Goal: Task Accomplishment & Management: Use online tool/utility

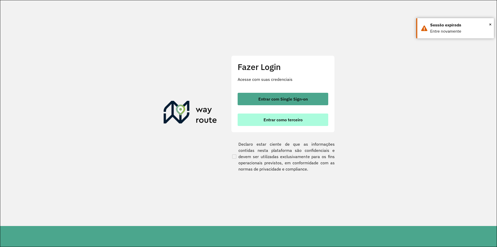
click at [291, 121] on span "Entrar como terceiro" at bounding box center [282, 119] width 39 height 4
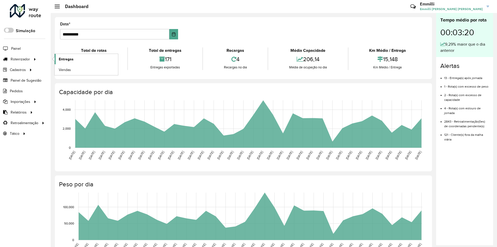
click at [61, 59] on span "Entregas" at bounding box center [66, 58] width 15 height 5
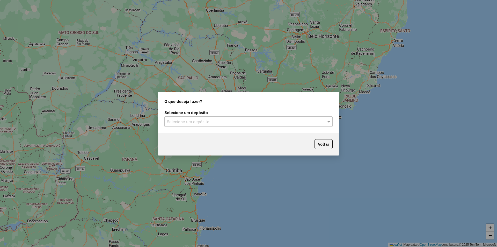
click at [182, 114] on label "Selecione um depósito" at bounding box center [248, 112] width 168 height 6
click at [186, 122] on input "text" at bounding box center [243, 122] width 153 height 6
click at [192, 135] on span "OVIDIO Paranaíba" at bounding box center [183, 136] width 33 height 4
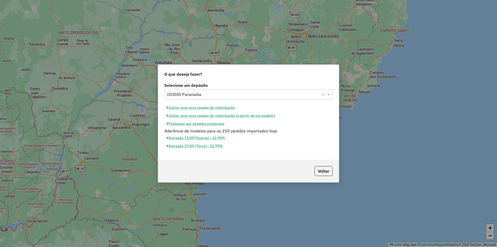
click at [218, 108] on button "Iniciar uma nova sessão de roteirização" at bounding box center [200, 107] width 73 height 8
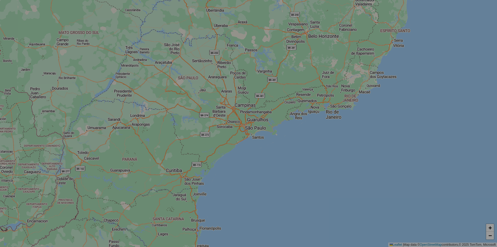
select select "*"
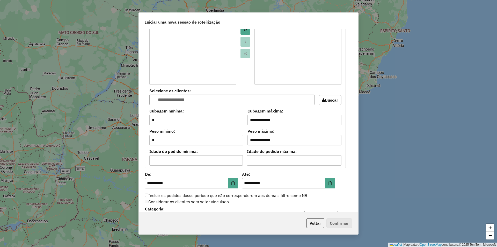
scroll to position [414, 0]
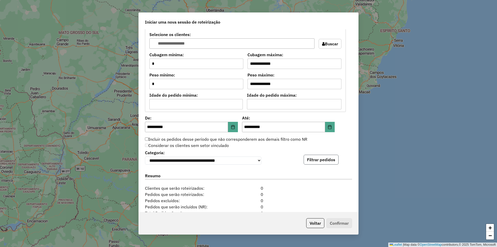
click at [330, 162] on button "Filtrar pedidos" at bounding box center [320, 159] width 35 height 10
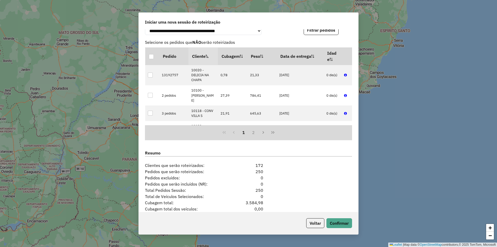
scroll to position [580, 0]
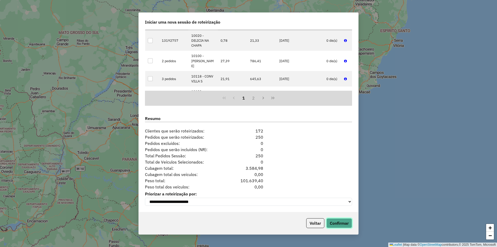
click at [345, 223] on button "Confirmar" at bounding box center [339, 223] width 26 height 10
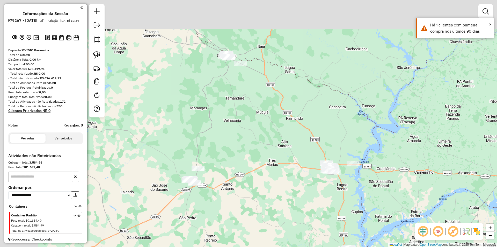
drag, startPoint x: 171, startPoint y: 82, endPoint x: 253, endPoint y: 130, distance: 95.3
click at [253, 130] on div "Janela de atendimento Grade de atendimento Capacidade Transportadoras Veículos …" at bounding box center [248, 123] width 497 height 247
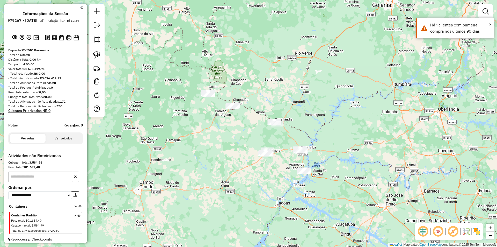
drag, startPoint x: 218, startPoint y: 121, endPoint x: 246, endPoint y: 132, distance: 30.1
click at [246, 132] on div "Janela de atendimento Grade de atendimento Capacidade Transportadoras Veículos …" at bounding box center [248, 123] width 497 height 247
drag, startPoint x: 99, startPoint y: 55, endPoint x: 172, endPoint y: 102, distance: 86.8
click at [99, 55] on img at bounding box center [96, 54] width 7 height 7
drag, startPoint x: 205, startPoint y: 108, endPoint x: 216, endPoint y: 106, distance: 11.2
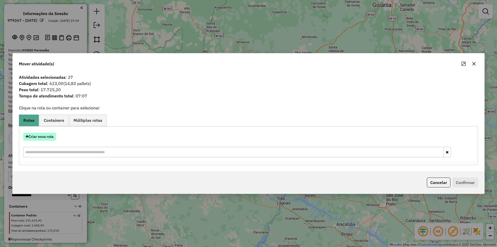
click at [50, 138] on button "Criar nova rota" at bounding box center [39, 136] width 33 height 8
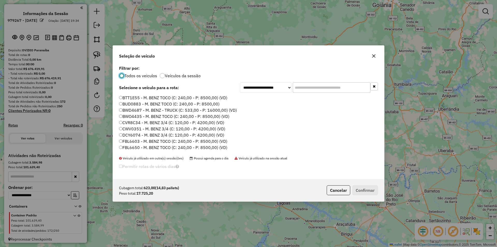
scroll to position [3, 2]
drag, startPoint x: 167, startPoint y: 98, endPoint x: 231, endPoint y: 130, distance: 72.0
click at [166, 98] on label "BTT1E55 - M. BENZ TOCO (C: 240,00 - P: 8500,00) (VD)" at bounding box center [173, 97] width 108 height 6
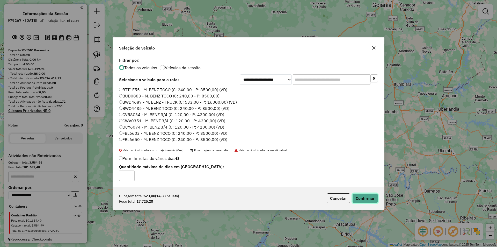
click at [365, 199] on button "Confirmar" at bounding box center [365, 198] width 26 height 10
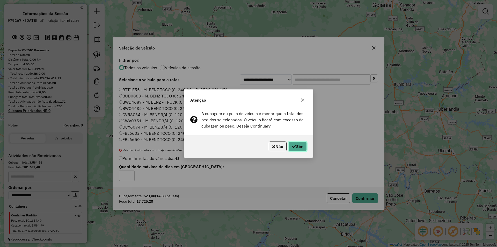
click at [297, 145] on button "Sim" at bounding box center [297, 146] width 18 height 10
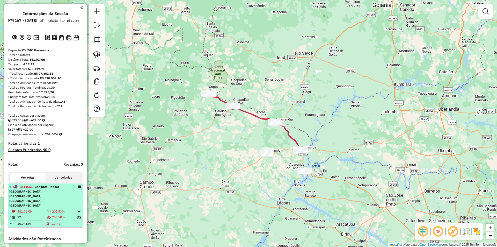
click at [73, 188] on em at bounding box center [74, 186] width 3 height 3
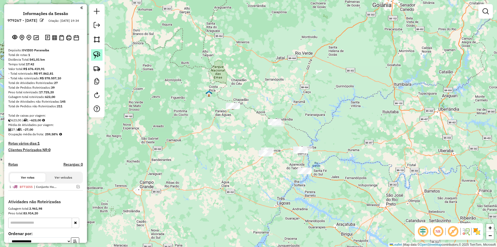
click at [99, 56] on img at bounding box center [96, 54] width 7 height 7
drag, startPoint x: 235, startPoint y: 120, endPoint x: 245, endPoint y: 115, distance: 11.1
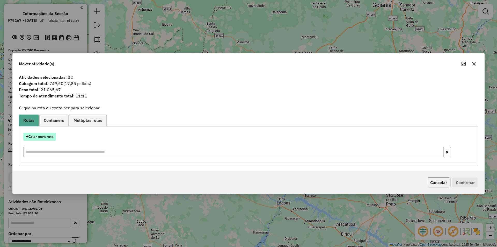
click at [43, 137] on button "Criar nova rota" at bounding box center [39, 136] width 33 height 8
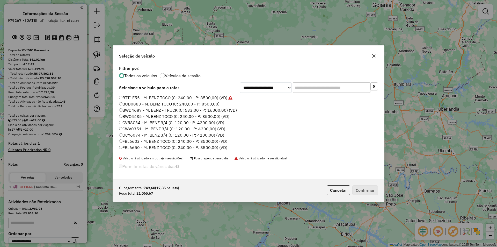
click at [187, 97] on label "BTT1E55 - M. BENZ TOCO (C: 240,00 - P: 8500,00) (VD)" at bounding box center [175, 97] width 113 height 6
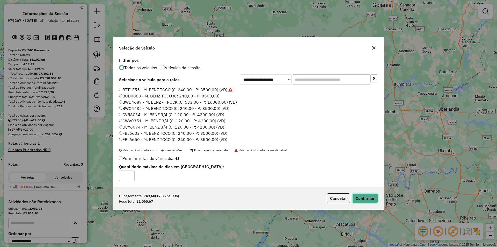
click at [360, 197] on button "Confirmar" at bounding box center [365, 198] width 26 height 10
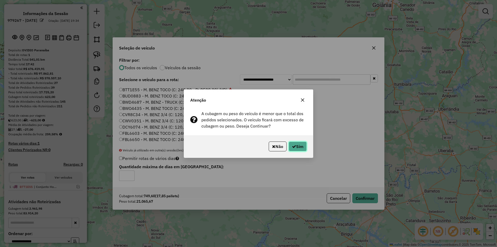
click at [302, 147] on button "Sim" at bounding box center [297, 146] width 18 height 10
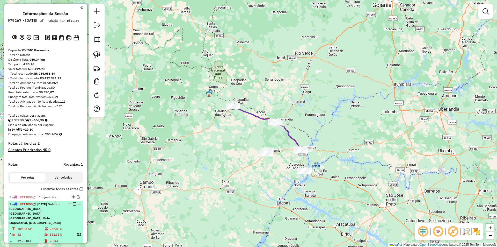
click at [73, 205] on em at bounding box center [74, 203] width 3 height 3
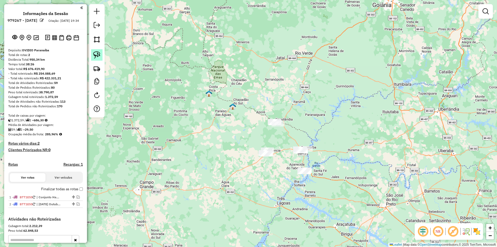
click at [98, 52] on img at bounding box center [96, 54] width 7 height 7
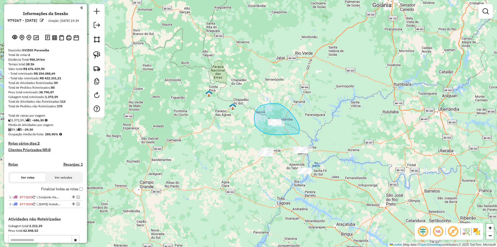
drag, startPoint x: 281, startPoint y: 135, endPoint x: 299, endPoint y: 134, distance: 17.6
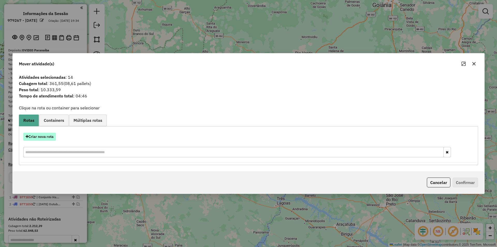
click at [51, 138] on button "Criar nova rota" at bounding box center [39, 136] width 33 height 8
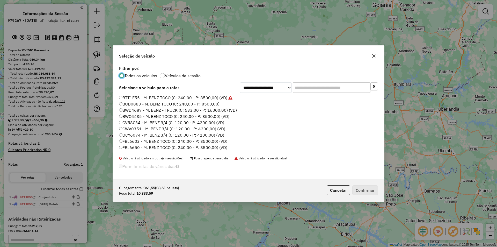
click at [137, 99] on label "BTT1E55 - M. BENZ TOCO (C: 240,00 - P: 8500,00) (VD)" at bounding box center [175, 97] width 113 height 6
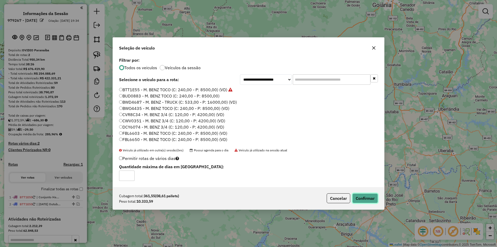
click at [365, 198] on button "Confirmar" at bounding box center [365, 198] width 26 height 10
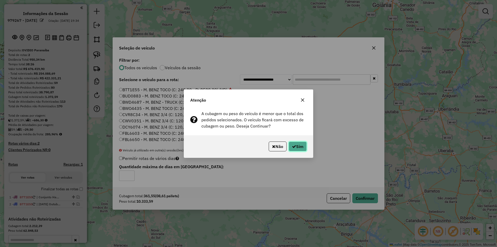
click at [302, 146] on button "Sim" at bounding box center [297, 146] width 18 height 10
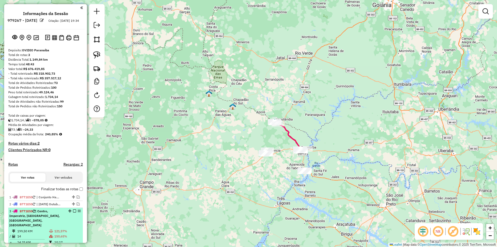
click at [73, 212] on em at bounding box center [74, 210] width 3 height 3
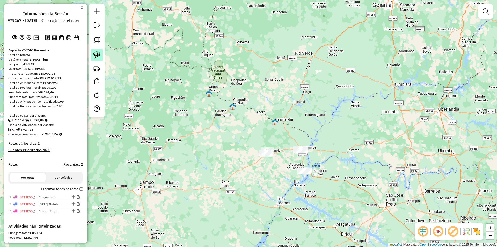
click at [97, 57] on img at bounding box center [96, 54] width 7 height 7
drag, startPoint x: 266, startPoint y: 168, endPoint x: 281, endPoint y: 160, distance: 16.7
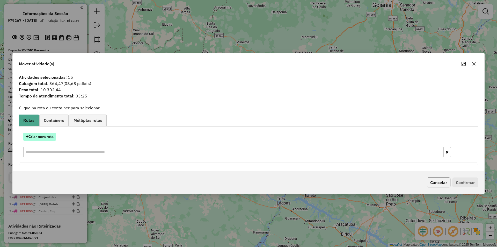
click at [48, 135] on button "Criar nova rota" at bounding box center [39, 136] width 33 height 8
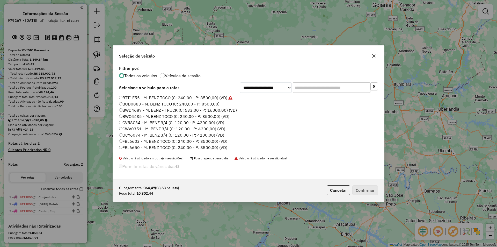
click at [176, 97] on label "BTT1E55 - M. BENZ TOCO (C: 240,00 - P: 8500,00) (VD)" at bounding box center [175, 97] width 113 height 6
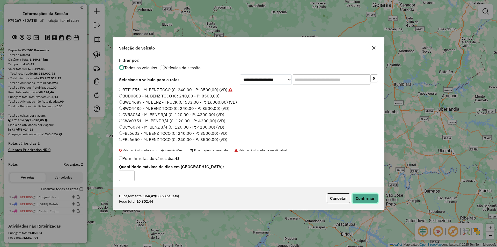
click at [362, 201] on button "Confirmar" at bounding box center [365, 198] width 26 height 10
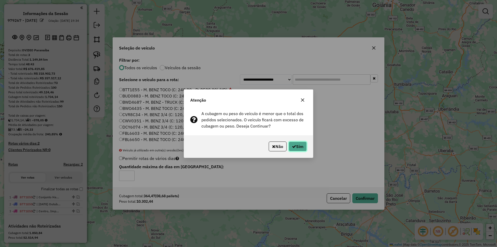
click at [302, 149] on button "Sim" at bounding box center [297, 146] width 18 height 10
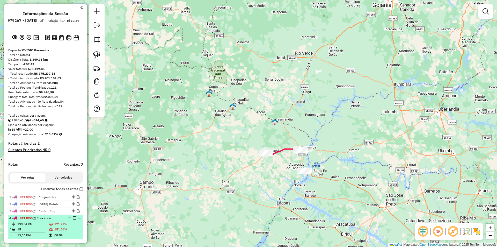
click at [73, 219] on em at bounding box center [74, 217] width 3 height 3
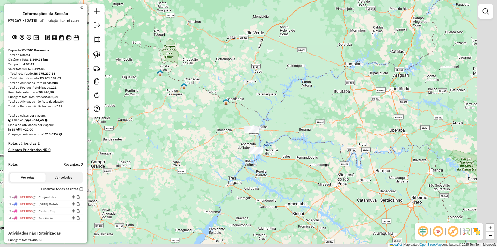
drag, startPoint x: 291, startPoint y: 211, endPoint x: 240, endPoint y: 188, distance: 56.0
click at [240, 188] on div "Janela de atendimento Grade de atendimento Capacidade Transportadoras Veículos …" at bounding box center [248, 123] width 497 height 247
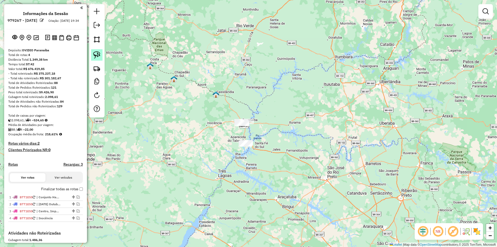
click at [95, 57] on img at bounding box center [96, 54] width 7 height 7
drag, startPoint x: 232, startPoint y: 156, endPoint x: 260, endPoint y: 152, distance: 28.2
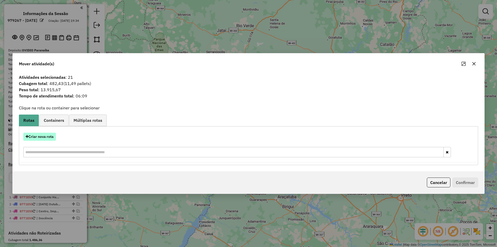
click at [30, 137] on button "Criar nova rota" at bounding box center [39, 136] width 33 height 8
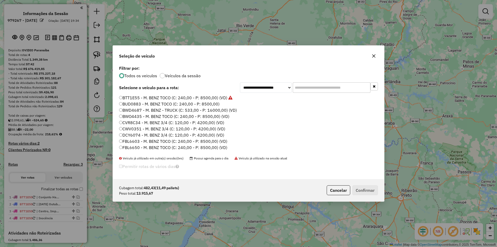
click at [172, 98] on label "BTT1E55 - M. BENZ TOCO (C: 240,00 - P: 8500,00) (VD)" at bounding box center [175, 97] width 113 height 6
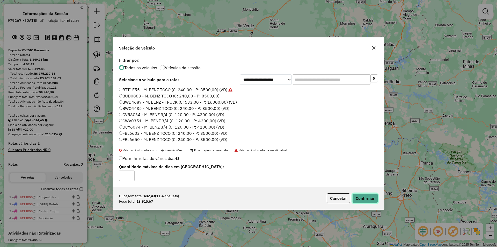
click at [360, 198] on button "Confirmar" at bounding box center [365, 198] width 26 height 10
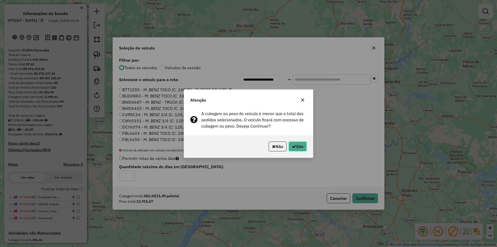
click at [296, 149] on button "Sim" at bounding box center [297, 146] width 18 height 10
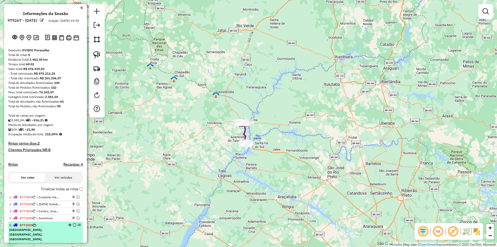
click at [73, 226] on em at bounding box center [74, 224] width 3 height 3
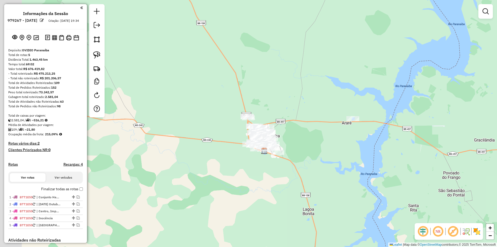
drag, startPoint x: 246, startPoint y: 119, endPoint x: 439, endPoint y: 66, distance: 199.7
click at [318, 150] on div "Janela de atendimento Grade de atendimento Capacidade Transportadoras Veículos …" at bounding box center [248, 123] width 497 height 247
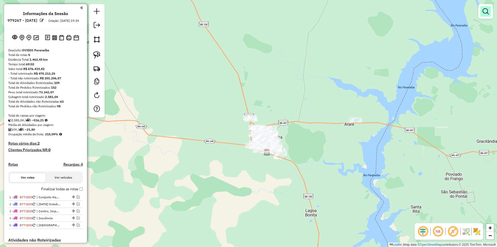
click at [487, 13] on em at bounding box center [485, 11] width 6 height 6
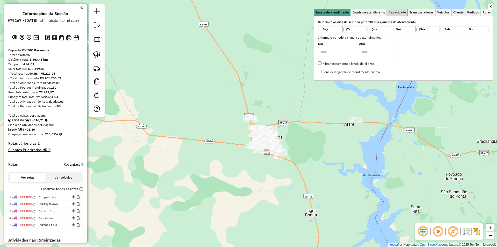
click at [399, 12] on span "Capacidade" at bounding box center [397, 12] width 17 height 3
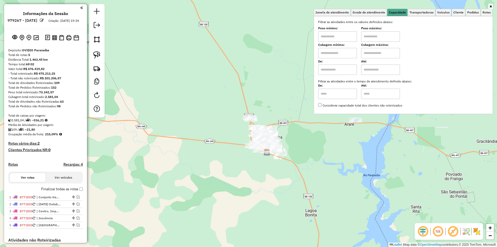
click at [338, 39] on input "text" at bounding box center [337, 36] width 39 height 10
type input "****"
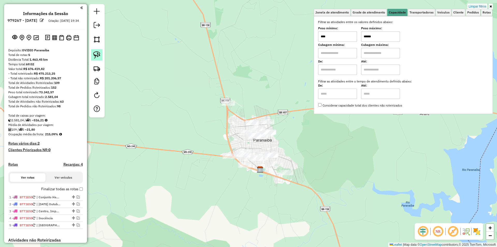
type input "******"
click at [99, 55] on img at bounding box center [96, 54] width 7 height 7
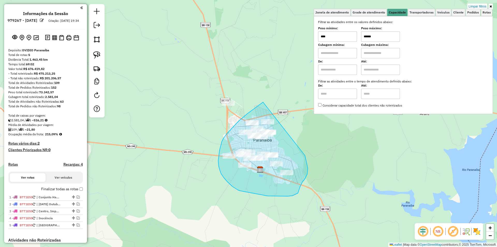
drag, startPoint x: 263, startPoint y: 102, endPoint x: 303, endPoint y: 150, distance: 62.5
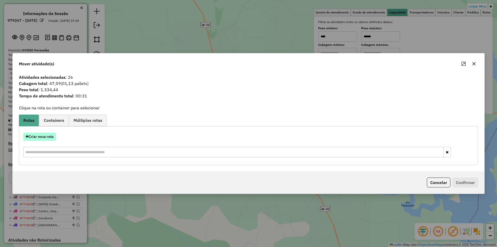
click at [39, 137] on button "Criar nova rota" at bounding box center [39, 136] width 33 height 8
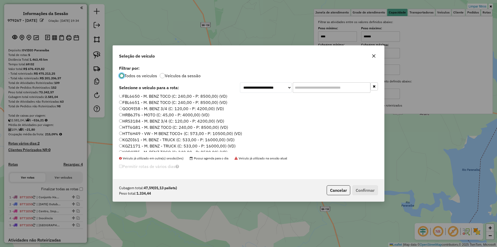
scroll to position [52, 0]
click at [158, 115] on label "HRB6J76 - MOTO (C: 45,00 - P: 4000,00) (VD)" at bounding box center [164, 114] width 90 height 6
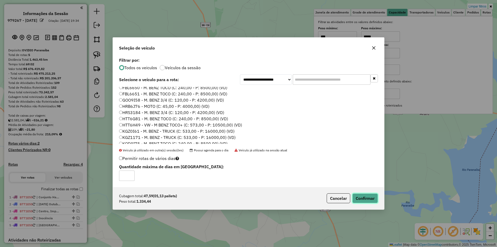
click at [372, 198] on button "Confirmar" at bounding box center [365, 198] width 26 height 10
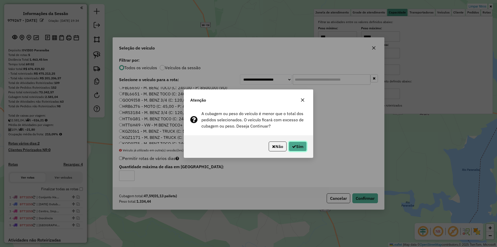
click at [298, 146] on button "Sim" at bounding box center [297, 146] width 18 height 10
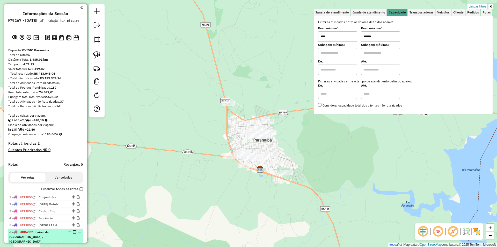
click at [73, 233] on em at bounding box center [74, 231] width 3 height 3
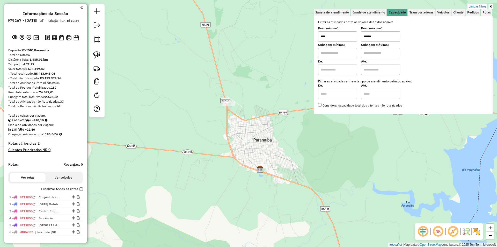
drag, startPoint x: 381, startPoint y: 35, endPoint x: 354, endPoint y: 42, distance: 27.5
click at [354, 41] on div "Peso mínimo: **** Peso máximo: ******" at bounding box center [403, 34] width 170 height 14
type input "****"
click at [491, 7] on icon at bounding box center [490, 6] width 2 height 3
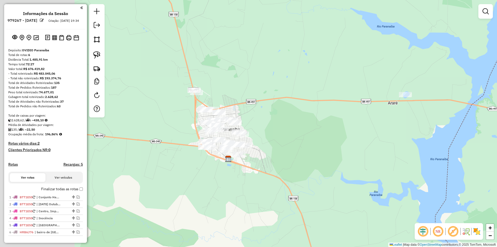
drag, startPoint x: 461, startPoint y: 59, endPoint x: 432, endPoint y: 49, distance: 31.4
click at [432, 49] on div "Janela de atendimento Grade de atendimento Capacidade Transportadoras Veículos …" at bounding box center [248, 123] width 497 height 247
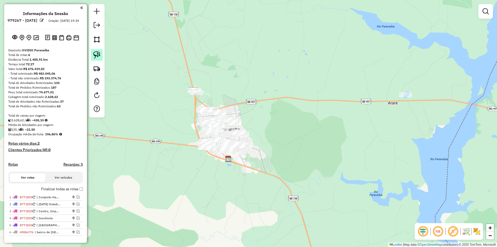
click at [95, 58] on img at bounding box center [96, 54] width 7 height 7
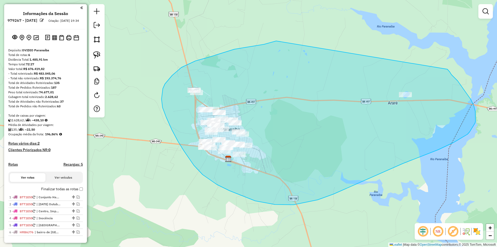
drag, startPoint x: 276, startPoint y: 41, endPoint x: 447, endPoint y: 69, distance: 173.3
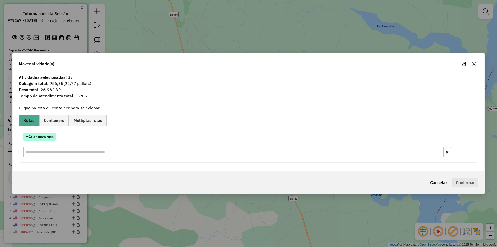
click at [29, 139] on button "Criar nova rota" at bounding box center [39, 136] width 33 height 8
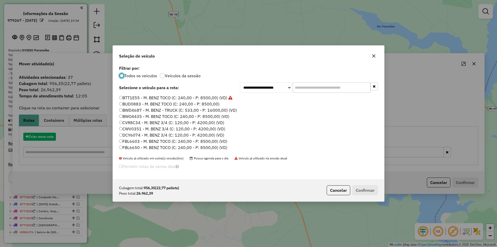
scroll to position [3, 2]
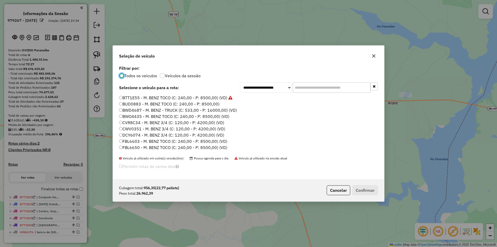
click at [147, 96] on label "BTT1E55 - M. BENZ TOCO (C: 240,00 - P: 8500,00) (VD)" at bounding box center [175, 97] width 113 height 6
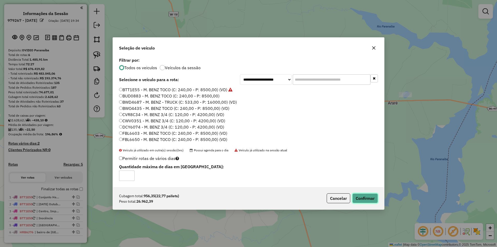
click at [368, 196] on button "Confirmar" at bounding box center [365, 198] width 26 height 10
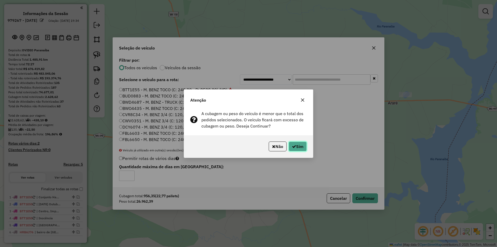
click at [300, 143] on button "Sim" at bounding box center [297, 146] width 18 height 10
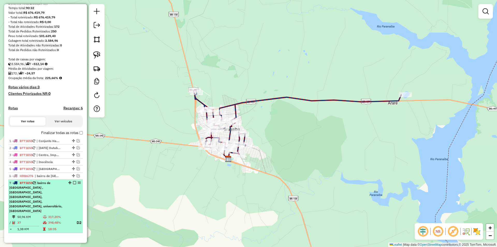
scroll to position [57, 0]
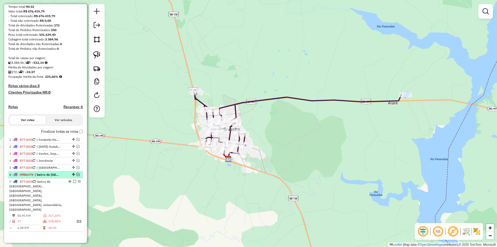
click at [77, 176] on em at bounding box center [78, 174] width 3 height 3
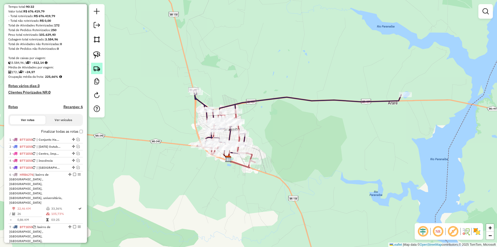
click at [98, 66] on img at bounding box center [96, 68] width 7 height 7
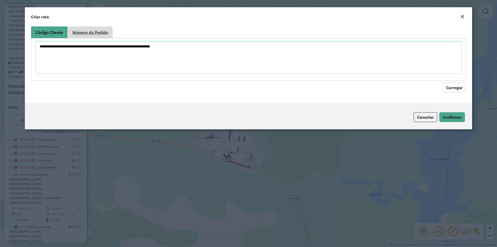
click at [99, 34] on span "Número do Pedido" at bounding box center [90, 32] width 36 height 4
click at [93, 48] on textarea at bounding box center [248, 57] width 426 height 33
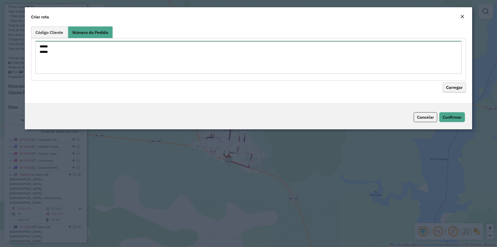
type textarea "****** ******"
click at [450, 90] on button "Carregar" at bounding box center [453, 88] width 23 height 10
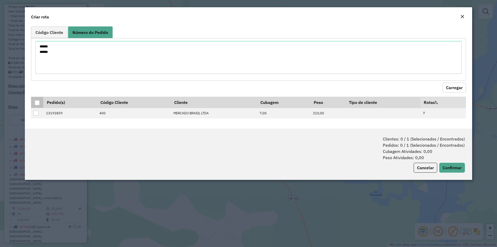
click at [35, 101] on div at bounding box center [37, 102] width 5 height 5
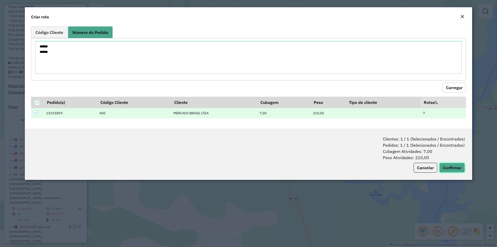
click at [452, 168] on button "Confirmar" at bounding box center [452, 167] width 26 height 10
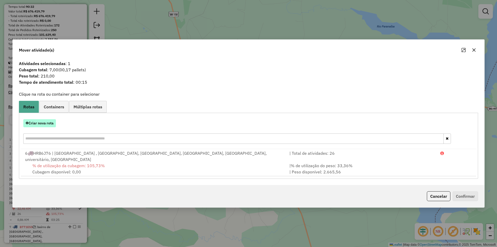
click at [50, 127] on button "Criar nova rota" at bounding box center [39, 123] width 33 height 8
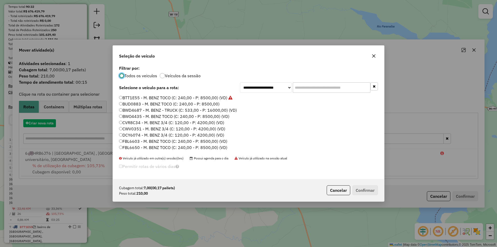
scroll to position [3, 2]
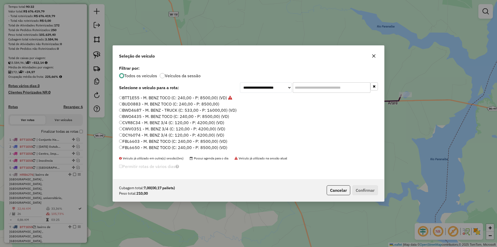
click at [138, 103] on label "BUD0883 - M. BENZ TOCO (C: 240,00 - P: 8500,00)" at bounding box center [169, 104] width 100 height 6
click at [361, 189] on button "Confirmar" at bounding box center [365, 190] width 26 height 10
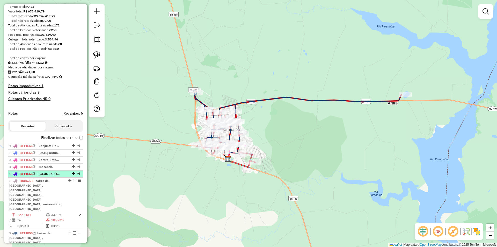
scroll to position [120, 0]
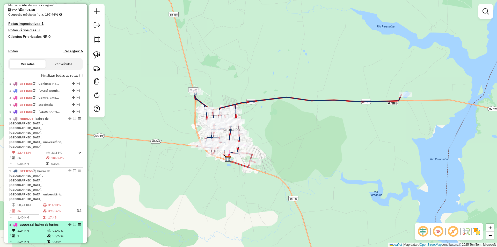
click at [73, 223] on em at bounding box center [74, 224] width 3 height 3
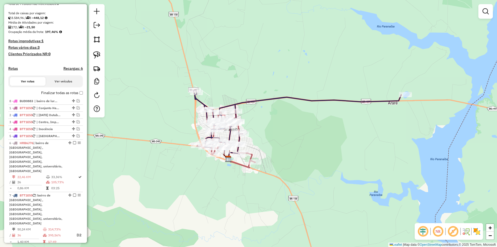
drag, startPoint x: 72, startPoint y: 218, endPoint x: 66, endPoint y: 104, distance: 114.0
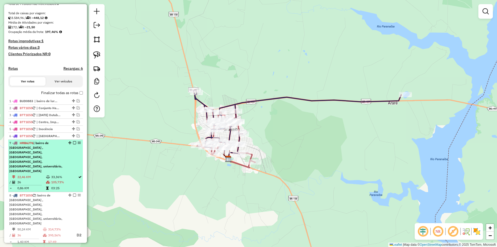
click at [37, 157] on span "| bairro de [GEOGRAPHIC_DATA] , [GEOGRAPHIC_DATA], [GEOGRAPHIC_DATA], [GEOGRAPH…" at bounding box center [35, 157] width 53 height 32
select select "**********"
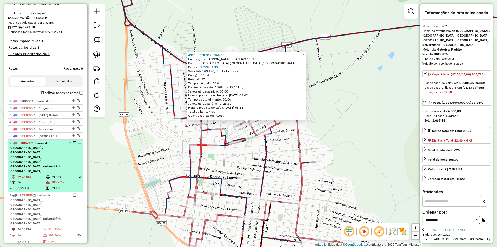
click at [73, 144] on em at bounding box center [74, 142] width 3 height 3
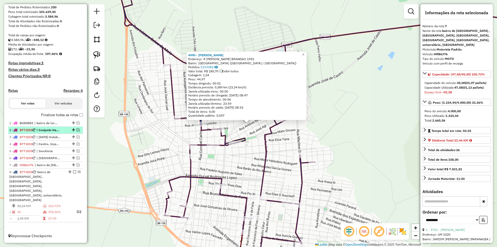
scroll to position [71, 0]
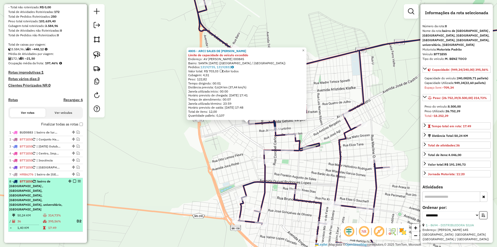
click at [73, 182] on em at bounding box center [74, 180] width 3 height 3
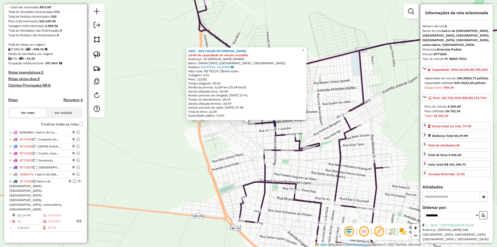
scroll to position [38, 0]
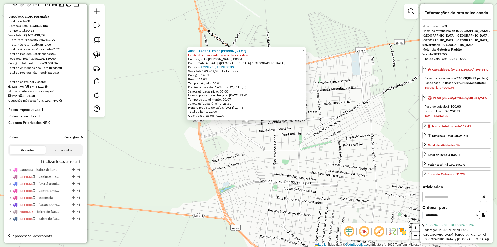
click at [190, 167] on div "4805 - ARCI SALES DE PAULA Limite de capacidade do veículo excedido Endereço: A…" at bounding box center [248, 123] width 497 height 247
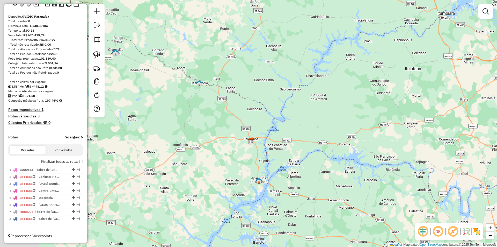
click at [282, 165] on div "Janela de atendimento Grade de atendimento Capacidade Transportadoras Veículos …" at bounding box center [248, 123] width 497 height 247
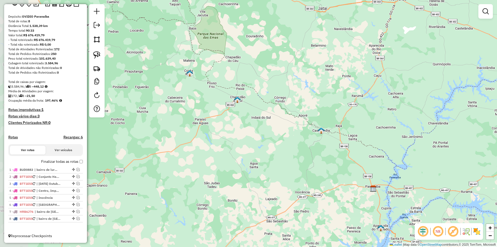
drag, startPoint x: 181, startPoint y: 136, endPoint x: 264, endPoint y: 150, distance: 83.6
click at [264, 150] on div "Janela de atendimento Grade de atendimento Capacidade Transportadoras Veículos …" at bounding box center [248, 123] width 497 height 247
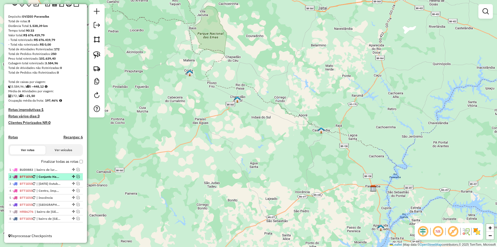
click at [77, 177] on em at bounding box center [78, 176] width 3 height 3
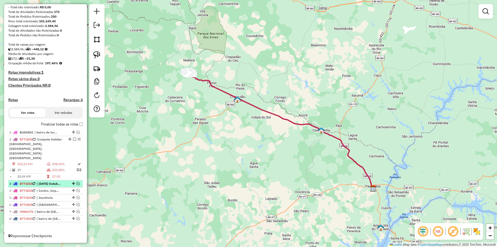
click at [77, 184] on em at bounding box center [78, 183] width 3 height 3
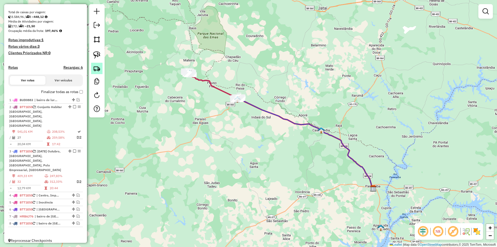
click at [97, 70] on img at bounding box center [96, 68] width 7 height 7
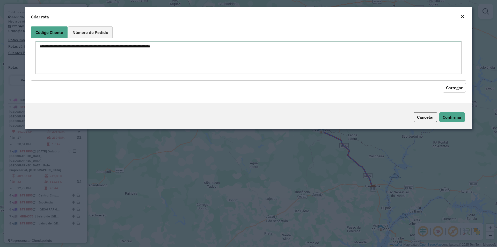
click at [115, 50] on textarea at bounding box center [248, 57] width 426 height 33
type textarea "**** ****"
click at [452, 90] on button "Carregar" at bounding box center [453, 88] width 23 height 10
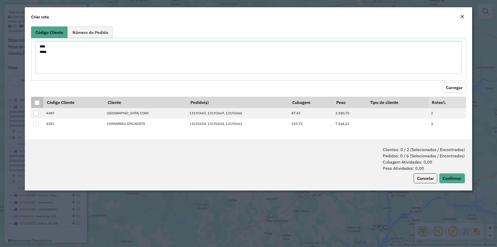
click at [37, 102] on div at bounding box center [37, 102] width 5 height 5
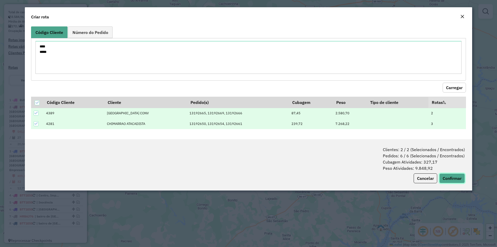
click at [449, 180] on button "Confirmar" at bounding box center [452, 178] width 26 height 10
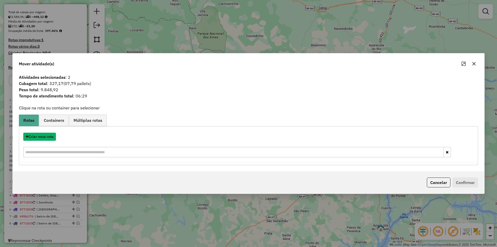
click at [46, 139] on button "Criar nova rota" at bounding box center [39, 136] width 33 height 8
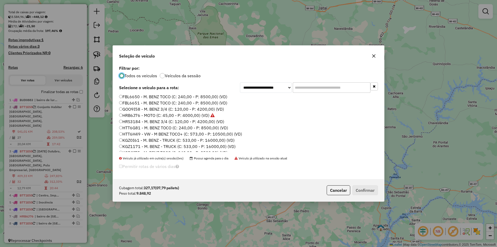
scroll to position [52, 0]
click at [138, 126] on label "HTT6G81 - M. BENZ TOCO (C: 240,00 - P: 8500,00) (VD)" at bounding box center [173, 126] width 109 height 6
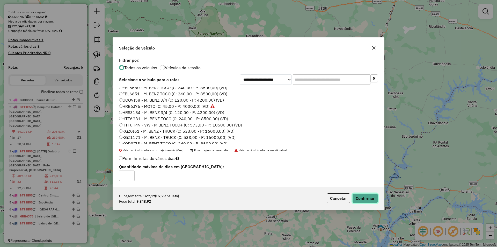
click at [373, 199] on button "Confirmar" at bounding box center [365, 198] width 26 height 10
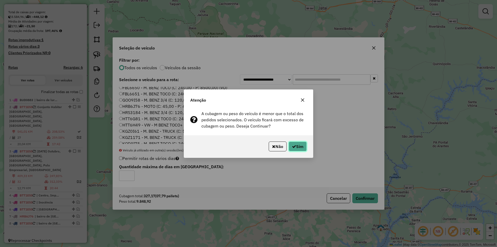
click at [299, 145] on button "Sim" at bounding box center [297, 146] width 18 height 10
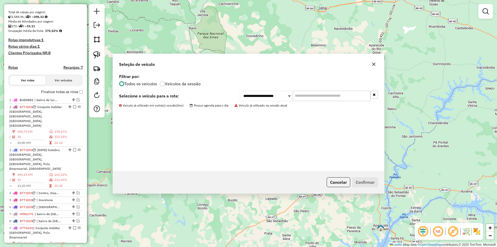
scroll to position [120, 0]
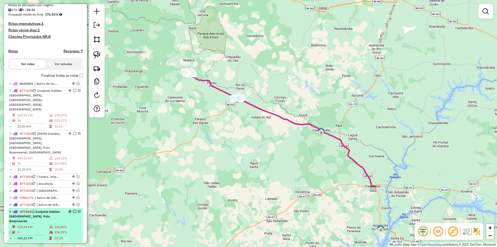
click at [74, 210] on em at bounding box center [74, 211] width 3 height 3
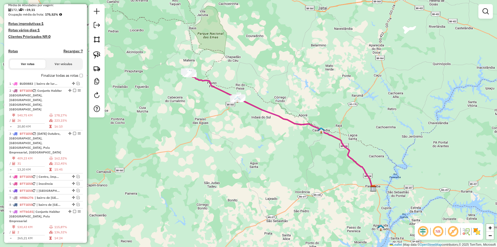
scroll to position [108, 0]
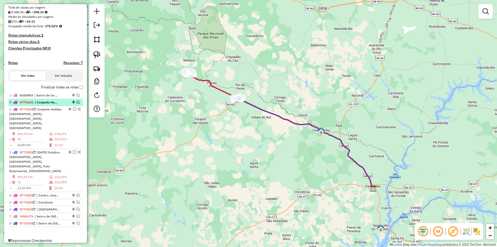
drag, startPoint x: 72, startPoint y: 218, endPoint x: 73, endPoint y: 107, distance: 111.5
select select "**********"
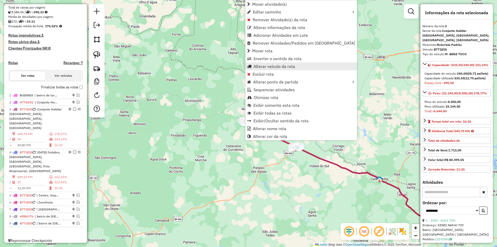
click at [265, 66] on span "Alterar veículo da rota" at bounding box center [274, 66] width 42 height 4
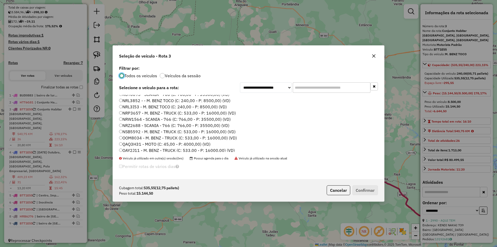
scroll to position [121, 0]
click at [132, 139] on label "OOM8034 - M. BENZ - TRUCK (C: 533,00 - P: 16000,00) (VD)" at bounding box center [178, 138] width 118 height 6
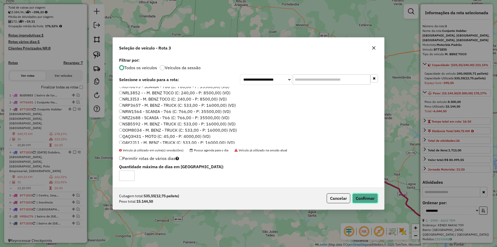
click at [361, 198] on button "Confirmar" at bounding box center [365, 198] width 26 height 10
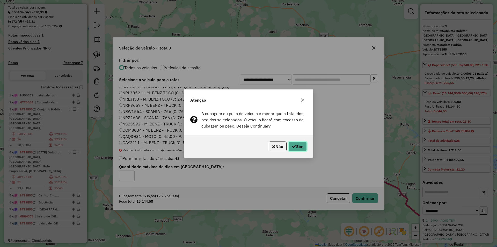
click at [303, 147] on button "Sim" at bounding box center [297, 146] width 18 height 10
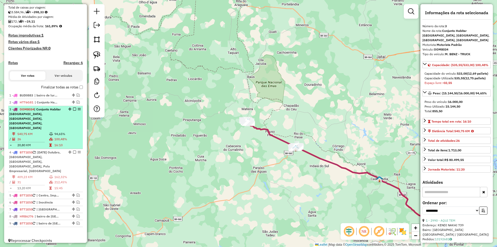
click at [73, 110] on em at bounding box center [74, 108] width 3 height 3
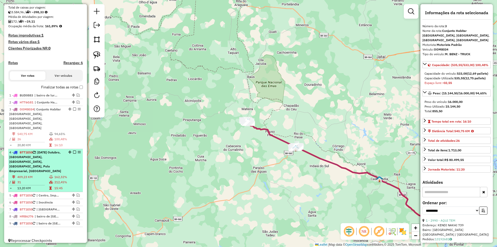
scroll to position [77, 0]
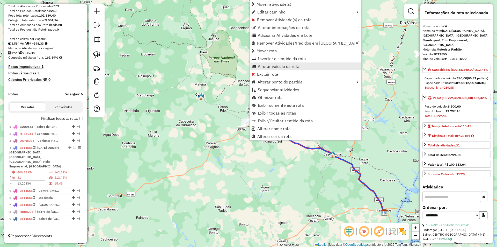
click at [269, 66] on span "Alterar veículo da rota" at bounding box center [279, 66] width 42 height 4
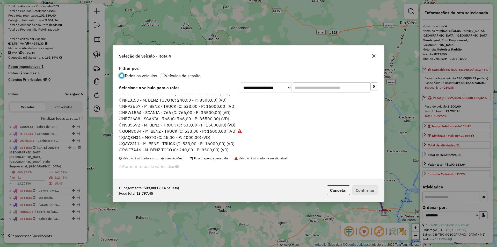
scroll to position [129, 0]
click at [138, 143] on label "QAY2J11 - M. BENZ - TRUCK (C: 533,00 - P: 16000,00) (VD)" at bounding box center [176, 142] width 115 height 6
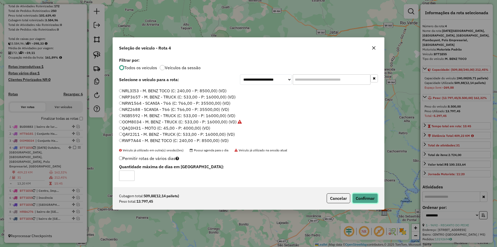
click at [365, 198] on button "Confirmar" at bounding box center [365, 198] width 26 height 10
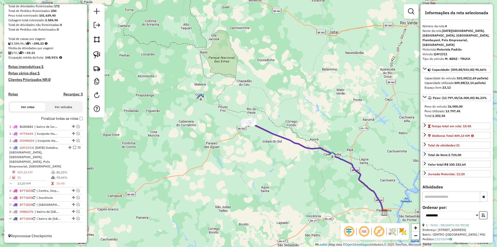
click at [73, 149] on em at bounding box center [74, 147] width 3 height 3
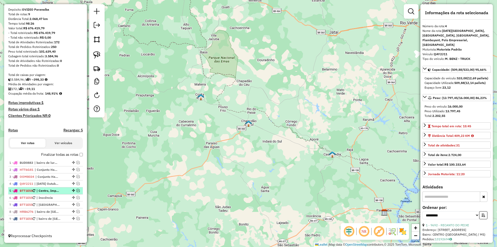
click at [77, 189] on em at bounding box center [78, 190] width 3 height 3
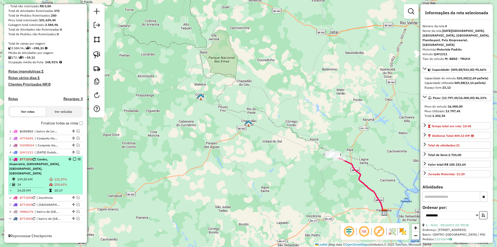
click at [33, 184] on td "14" at bounding box center [33, 184] width 32 height 5
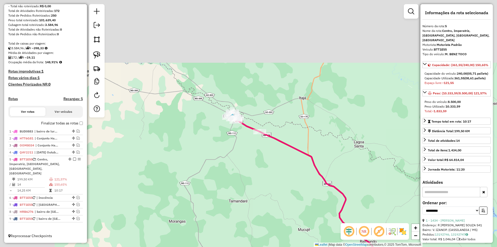
drag, startPoint x: 146, startPoint y: 86, endPoint x: 239, endPoint y: 205, distance: 150.2
click at [239, 205] on div "Janela de atendimento Grade de atendimento Capacidade Transportadoras Veículos …" at bounding box center [248, 123] width 497 height 247
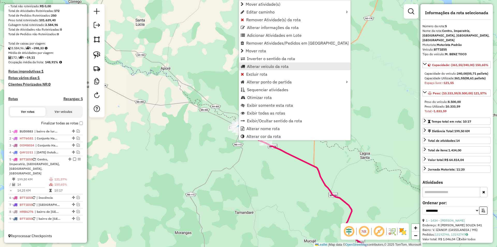
click at [263, 67] on span "Alterar veículo da rota" at bounding box center [268, 66] width 42 height 4
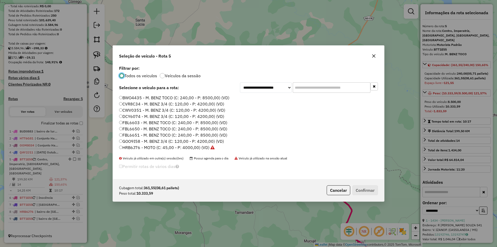
scroll to position [52, 0]
click at [138, 134] on label "HTT6H49 - VW - M BENZ TOCO+ (C: 573,00 - P: 10500,00) (VD)" at bounding box center [180, 133] width 123 height 6
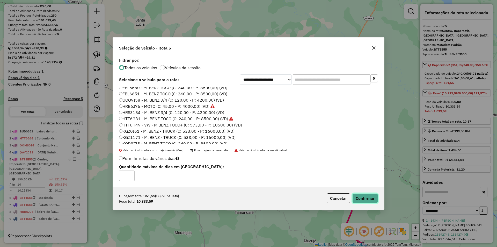
click at [367, 198] on button "Confirmar" at bounding box center [365, 198] width 26 height 10
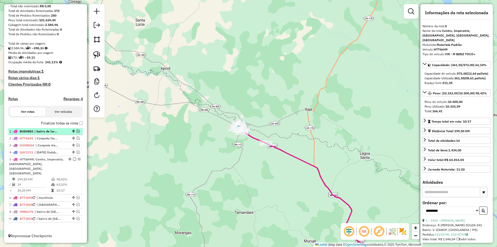
click at [73, 160] on em at bounding box center [74, 158] width 3 height 3
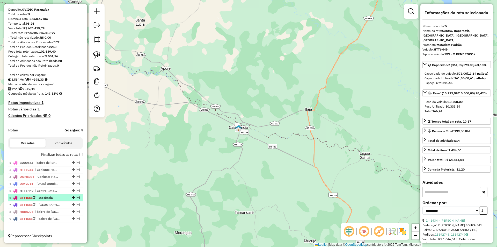
click at [77, 197] on em at bounding box center [78, 197] width 3 height 3
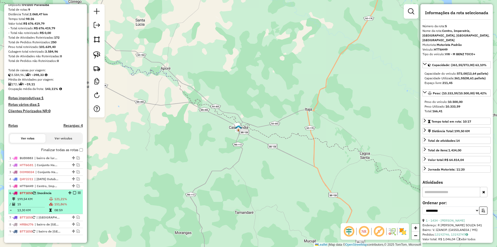
scroll to position [63, 0]
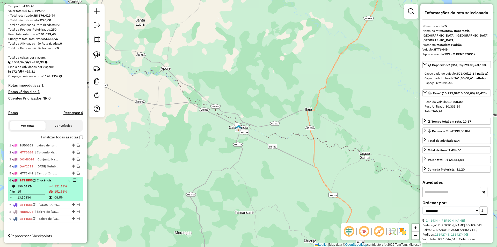
click at [37, 190] on td "15" at bounding box center [33, 191] width 32 height 5
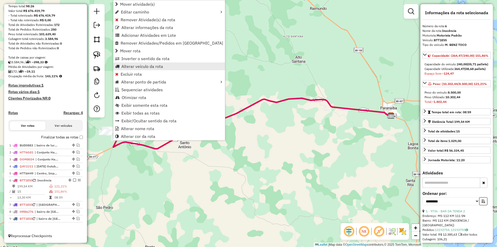
click at [136, 68] on span "Alterar veículo da rota" at bounding box center [142, 66] width 42 height 4
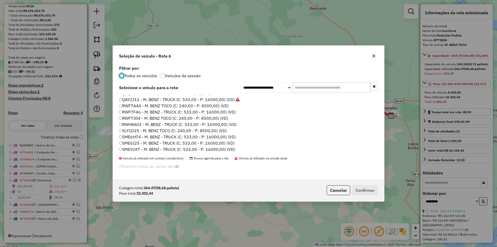
scroll to position [173, 0]
click at [139, 125] on label "RWH8A03 - M. BENZ - TRUCK (C: 533,00 - P: 16000,00) (VD)" at bounding box center [177, 123] width 117 height 6
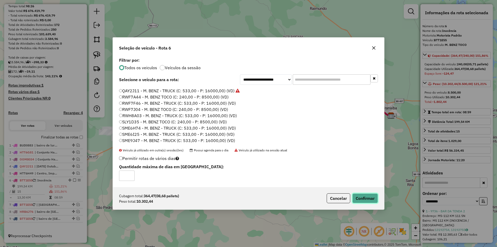
click at [361, 197] on button "Confirmar" at bounding box center [365, 198] width 26 height 10
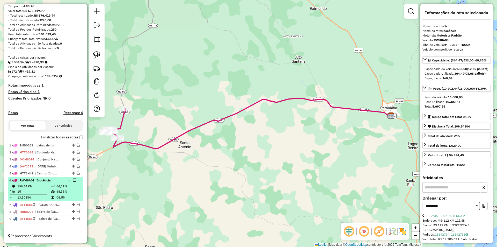
click at [72, 178] on div "6 - RWH8A03 | Inocência" at bounding box center [45, 180] width 72 height 5
click at [73, 180] on em at bounding box center [74, 179] width 3 height 3
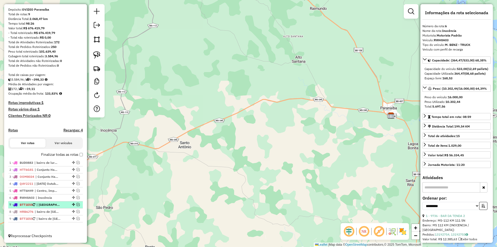
click at [77, 205] on em at bounding box center [78, 204] width 3 height 3
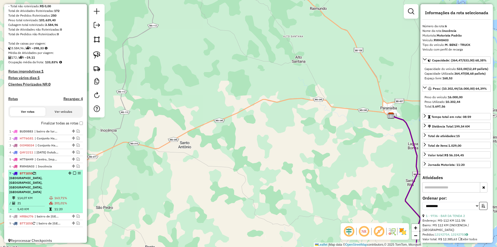
click at [34, 200] on td "21" at bounding box center [33, 202] width 32 height 5
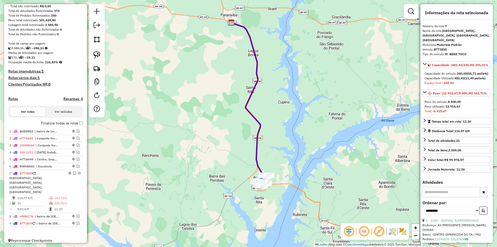
drag, startPoint x: 280, startPoint y: 205, endPoint x: 282, endPoint y: 186, distance: 19.2
click at [282, 186] on div "Janela de atendimento Grade de atendimento Capacidade Transportadoras Veículos …" at bounding box center [248, 123] width 497 height 247
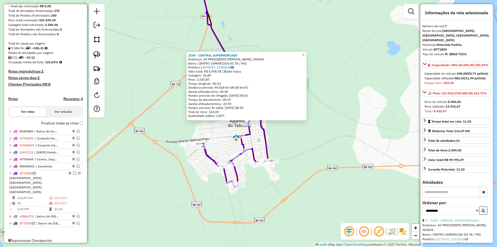
click at [298, 137] on div "2100 - CENTRAL SUPERMERCADO Endereço: AV PRESIDENTE [PERSON_NAME], 003644 Bairr…" at bounding box center [248, 123] width 497 height 247
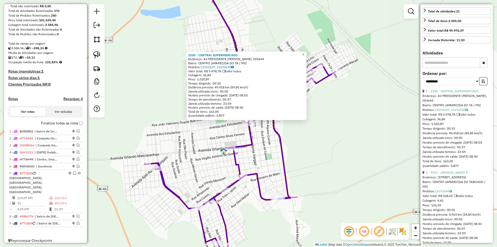
scroll to position [129, 0]
drag, startPoint x: 472, startPoint y: 90, endPoint x: 464, endPoint y: 94, distance: 9.2
click at [472, 85] on select "**********" at bounding box center [450, 81] width 57 height 8
select select "*********"
click at [422, 85] on select "**********" at bounding box center [450, 81] width 57 height 8
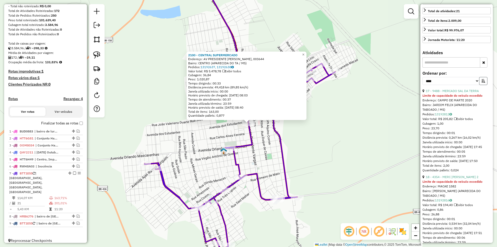
click at [481, 83] on icon "button" at bounding box center [483, 81] width 4 height 4
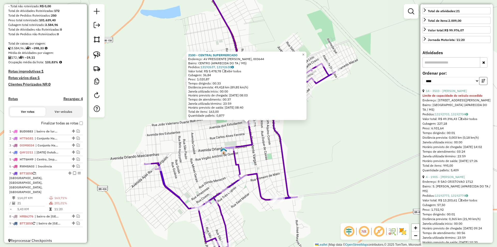
click at [481, 83] on icon "button" at bounding box center [483, 81] width 4 height 4
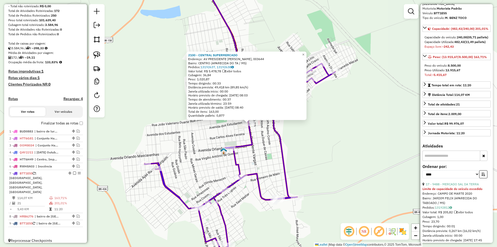
scroll to position [0, 0]
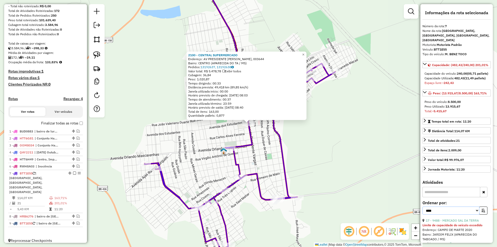
click at [474, 214] on select "**********" at bounding box center [450, 210] width 57 height 8
drag, startPoint x: 486, startPoint y: 231, endPoint x: 482, endPoint y: 220, distance: 11.1
click at [481, 212] on icon "button" at bounding box center [483, 210] width 4 height 4
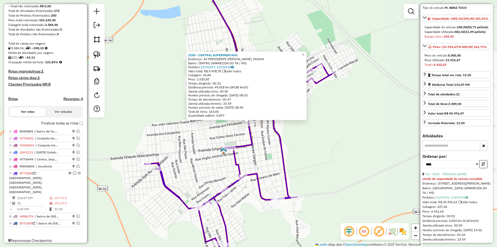
scroll to position [78, 0]
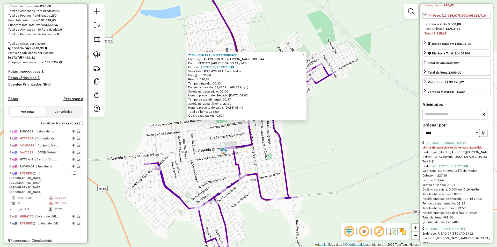
click at [455, 144] on link "14 - 3503 - [PERSON_NAME]" at bounding box center [446, 142] width 41 height 4
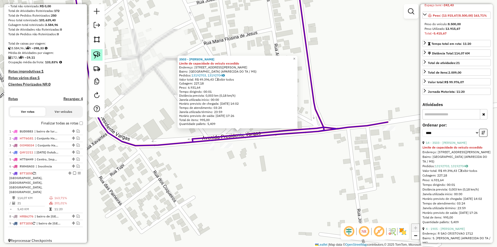
click at [96, 55] on img at bounding box center [96, 54] width 7 height 7
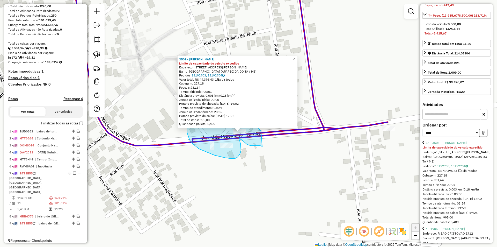
drag, startPoint x: 260, startPoint y: 145, endPoint x: 267, endPoint y: 146, distance: 6.7
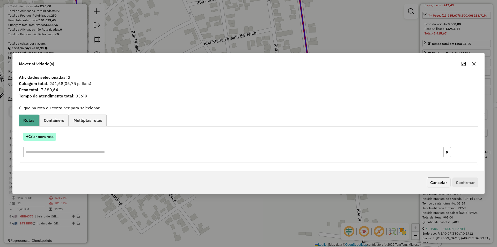
click at [48, 137] on button "Criar nova rota" at bounding box center [39, 136] width 33 height 8
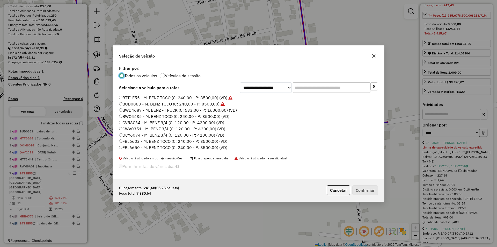
scroll to position [26, 0]
click at [134, 114] on label "FBL6603 - M. BENZ TOCO (C: 240,00 - P: 8500,00) (VD)" at bounding box center [173, 115] width 108 height 6
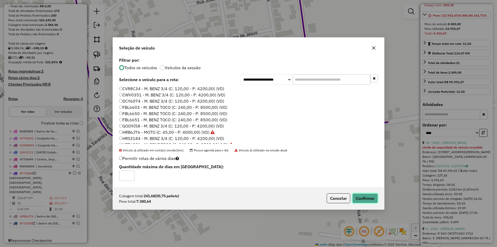
click at [364, 197] on button "Confirmar" at bounding box center [365, 198] width 26 height 10
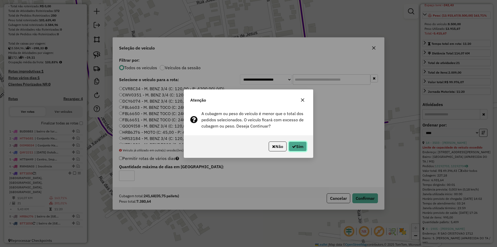
click at [303, 148] on button "Sim" at bounding box center [297, 146] width 18 height 10
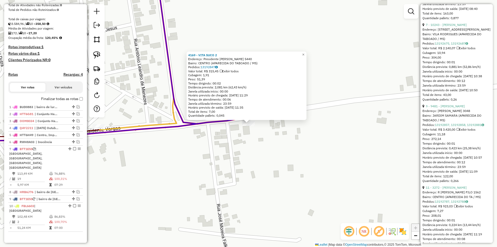
scroll to position [466, 0]
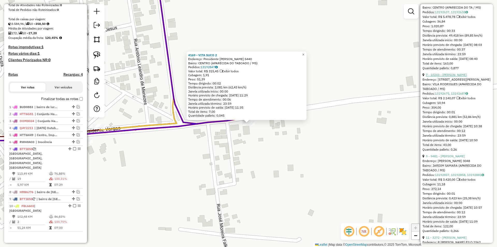
click at [449, 77] on link "7 - 10243 - [PERSON_NAME]" at bounding box center [446, 75] width 41 height 4
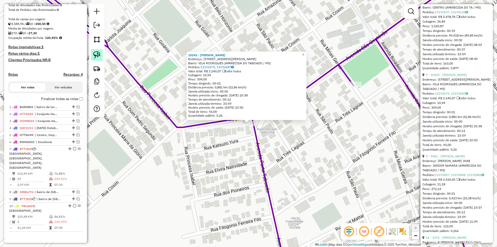
click at [101, 54] on link at bounding box center [96, 54] width 11 height 11
drag, startPoint x: 242, startPoint y: 139, endPoint x: 261, endPoint y: 135, distance: 18.8
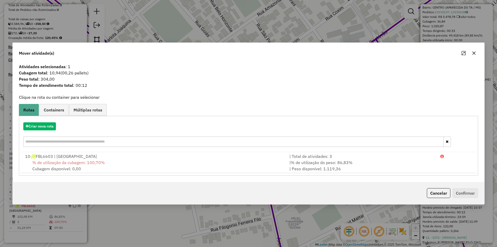
click at [114, 162] on div "% de utilização da cubagem: 100,70% Cubagem disponível: 0,00" at bounding box center [154, 165] width 264 height 12
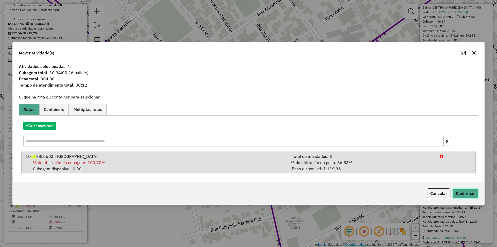
click at [455, 191] on button "Confirmar" at bounding box center [465, 193] width 26 height 10
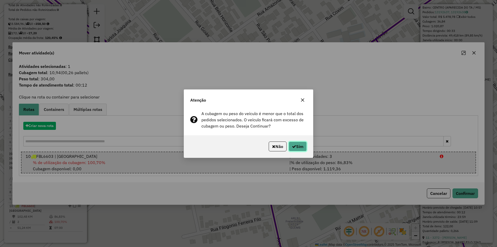
click at [294, 144] on icon "button" at bounding box center [294, 146] width 4 height 4
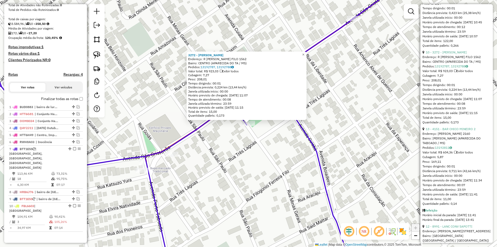
scroll to position [569, 0]
click at [454, 54] on link "10 - 3272 - [PERSON_NAME]" at bounding box center [446, 52] width 41 height 4
click at [95, 51] on link at bounding box center [96, 54] width 11 height 11
drag, startPoint x: 242, startPoint y: 141, endPoint x: 258, endPoint y: 133, distance: 17.7
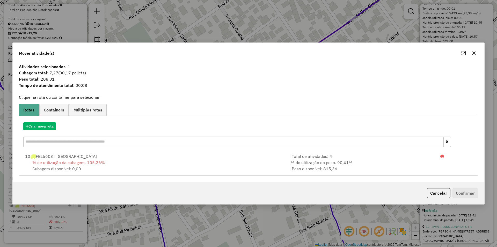
click at [83, 159] on div "10 FBL6603 | [GEOGRAPHIC_DATA]" at bounding box center [154, 156] width 264 height 6
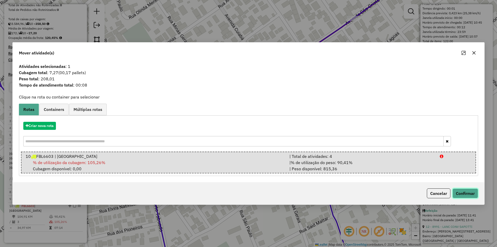
click at [470, 194] on button "Confirmar" at bounding box center [465, 193] width 26 height 10
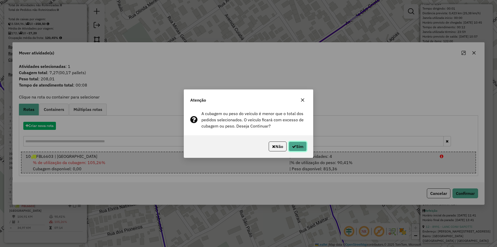
click at [295, 145] on button "Sim" at bounding box center [297, 146] width 18 height 10
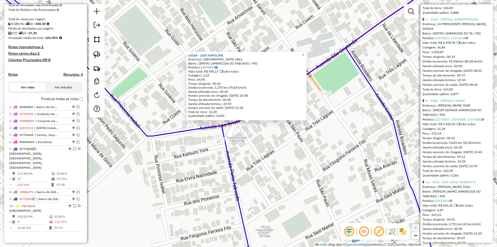
scroll to position [414, 0]
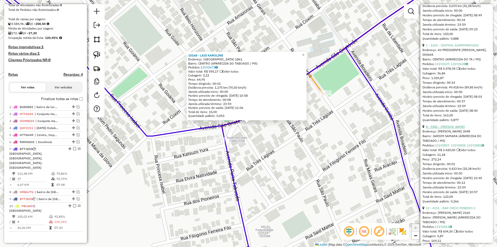
click at [454, 128] on link "8 - 9481 - [PERSON_NAME]" at bounding box center [445, 126] width 39 height 4
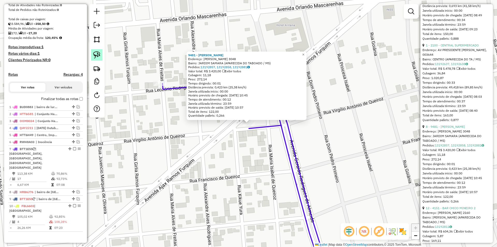
click at [95, 55] on img at bounding box center [96, 54] width 7 height 7
drag, startPoint x: 246, startPoint y: 135, endPoint x: 258, endPoint y: 128, distance: 13.7
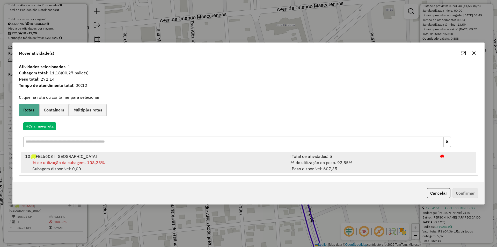
click at [158, 164] on div "% de utilização da cubagem: 108,28% Cubagem disponível: 0,00" at bounding box center [154, 165] width 264 height 12
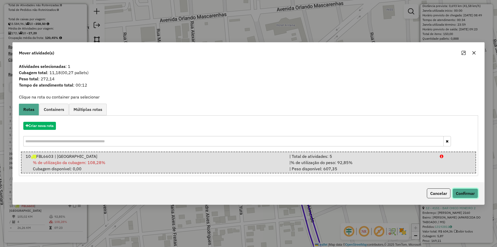
click at [460, 193] on button "Confirmar" at bounding box center [465, 193] width 26 height 10
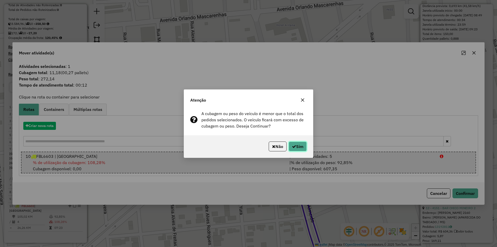
click at [297, 147] on button "Sim" at bounding box center [297, 146] width 18 height 10
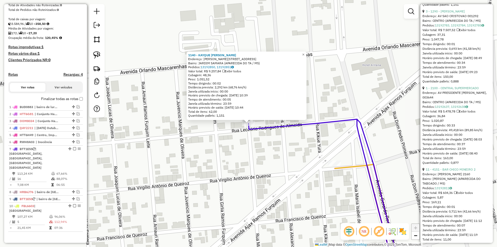
scroll to position [440, 0]
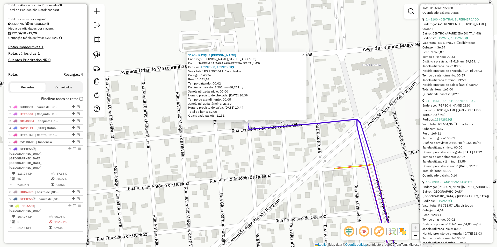
click at [457, 102] on link "11 - 4151 - BAR CHICO MINEIRO 2" at bounding box center [451, 101] width 50 height 4
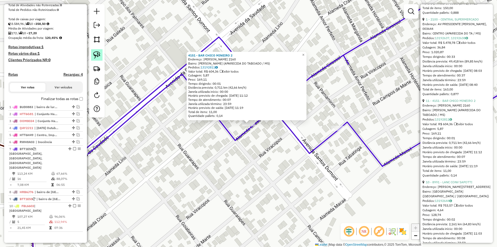
click at [98, 56] on img at bounding box center [96, 54] width 7 height 7
drag, startPoint x: 245, startPoint y: 137, endPoint x: 259, endPoint y: 129, distance: 16.0
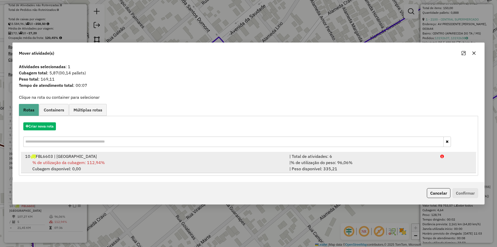
click at [171, 162] on div "% de utilização da cubagem: 112,94% Cubagem disponível: 0,00" at bounding box center [154, 165] width 264 height 12
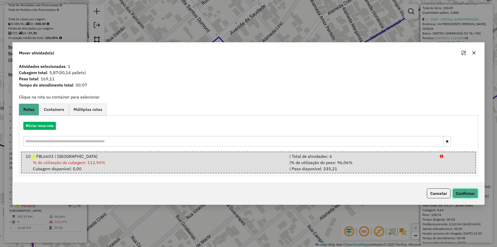
click at [461, 196] on button "Confirmar" at bounding box center [465, 193] width 26 height 10
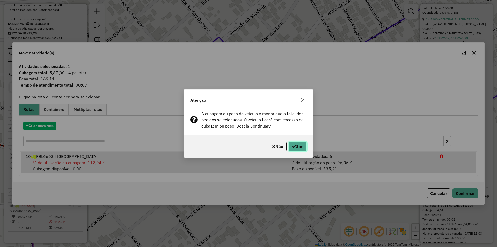
drag, startPoint x: 298, startPoint y: 142, endPoint x: 321, endPoint y: 161, distance: 30.5
click at [298, 142] on button "Sim" at bounding box center [297, 146] width 18 height 10
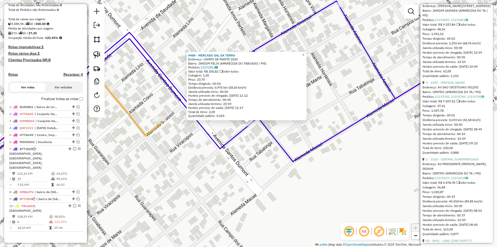
scroll to position [310, 0]
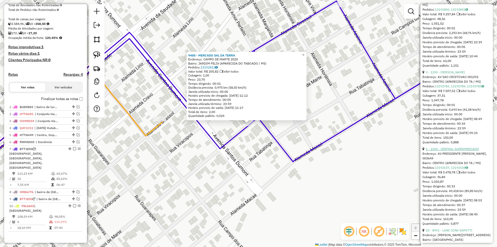
click at [455, 151] on link "1 - 2100 - CENTRAL SUPERMERCADO" at bounding box center [452, 149] width 53 height 4
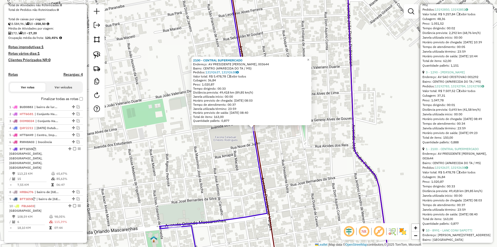
drag, startPoint x: 98, startPoint y: 55, endPoint x: 150, endPoint y: 78, distance: 56.9
click at [98, 55] on img at bounding box center [96, 54] width 7 height 7
drag, startPoint x: 250, startPoint y: 140, endPoint x: 270, endPoint y: 142, distance: 20.5
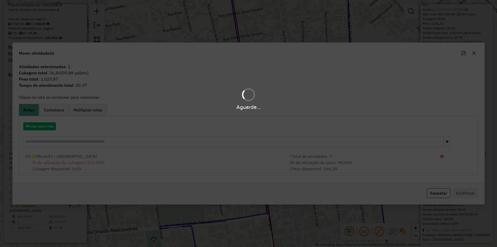
click at [137, 164] on div "Aguarde..." at bounding box center [248, 123] width 497 height 247
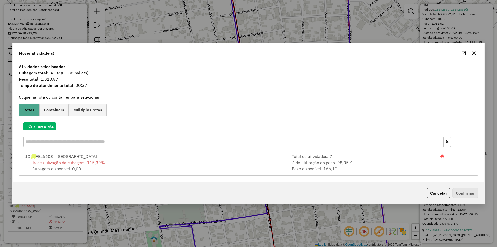
click at [137, 164] on div "% de utilização da cubagem: 115,39% Cubagem disponível: 0,00" at bounding box center [154, 165] width 264 height 12
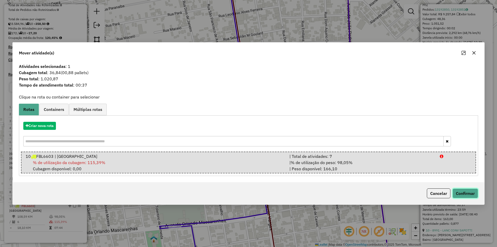
click at [466, 197] on button "Confirmar" at bounding box center [465, 193] width 26 height 10
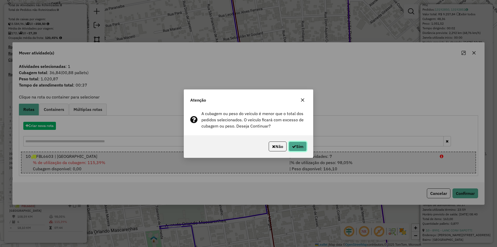
click at [297, 145] on button "Sim" at bounding box center [297, 146] width 18 height 10
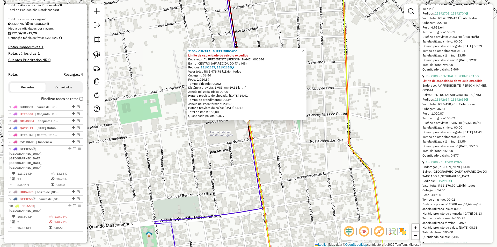
scroll to position [207, 0]
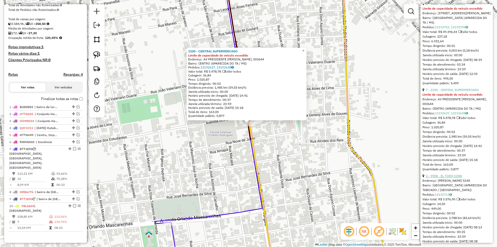
click at [450, 177] on link "2 - 9908 - EL TORO CONV" at bounding box center [444, 176] width 36 height 4
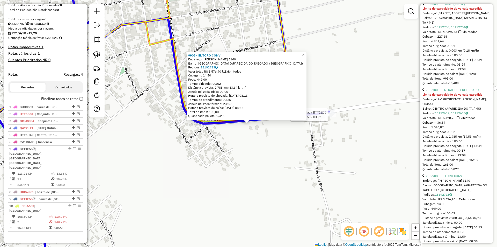
click at [0, 0] on div at bounding box center [0, 0] width 0 height 0
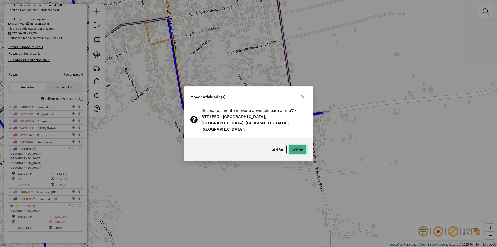
click at [302, 144] on button "Sim" at bounding box center [297, 149] width 18 height 10
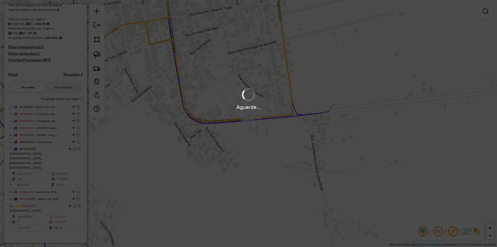
click at [302, 144] on div "Aguarde..." at bounding box center [248, 123] width 497 height 247
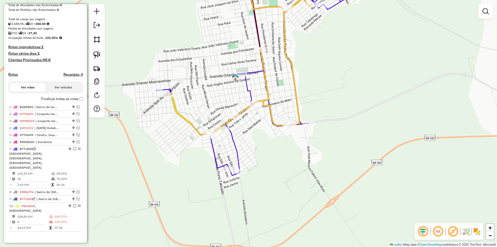
drag, startPoint x: 237, startPoint y: 131, endPoint x: 249, endPoint y: 159, distance: 30.2
click at [249, 160] on div "Janela de atendimento Grade de atendimento Capacidade Transportadoras Veículos …" at bounding box center [248, 123] width 497 height 247
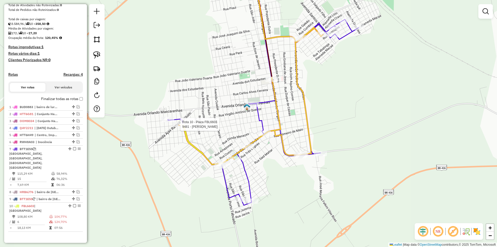
select select "*********"
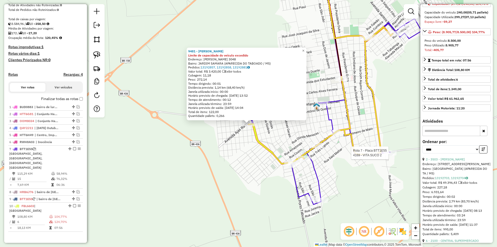
click at [392, 155] on div at bounding box center [389, 152] width 13 height 5
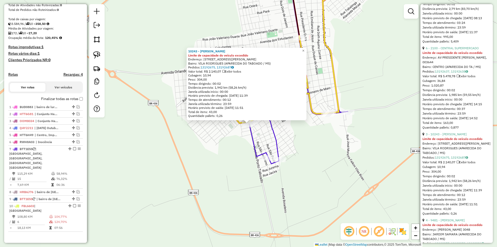
scroll to position [310, 0]
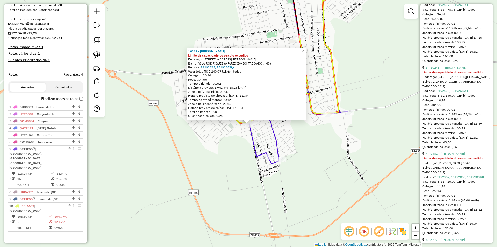
click at [450, 69] on link "3 - 10243 - [PERSON_NAME]" at bounding box center [446, 67] width 41 height 4
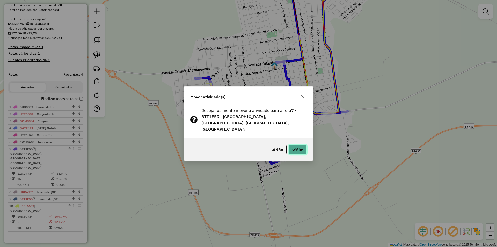
click at [296, 147] on button "Sim" at bounding box center [297, 149] width 18 height 10
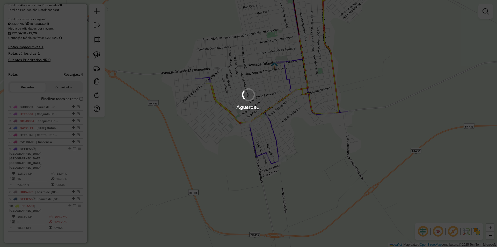
click at [296, 147] on hb-app "Aguarde... Pop-up bloqueado! Seu navegador bloqueou automáticamente a abertura …" at bounding box center [248, 123] width 497 height 247
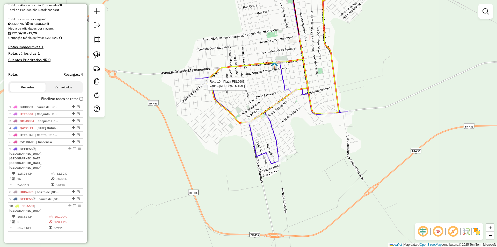
select select "*********"
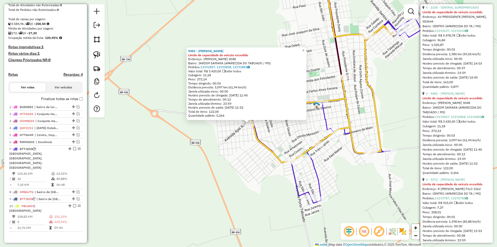
scroll to position [437, 0]
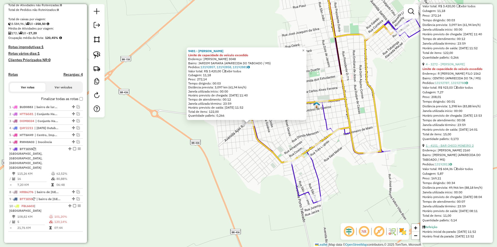
click at [458, 143] on link "1 - 4151 - BAR CHICO MINEIRO 2" at bounding box center [450, 145] width 48 height 4
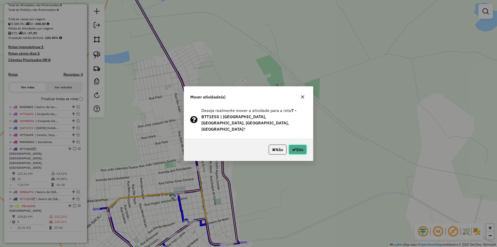
click at [294, 147] on icon "button" at bounding box center [294, 149] width 4 height 4
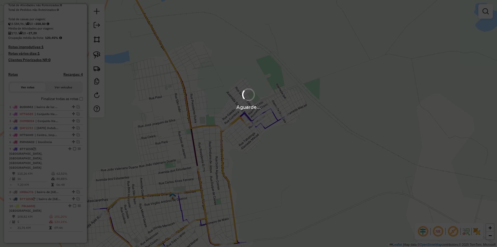
click at [294, 146] on div "Aguarde..." at bounding box center [248, 123] width 497 height 247
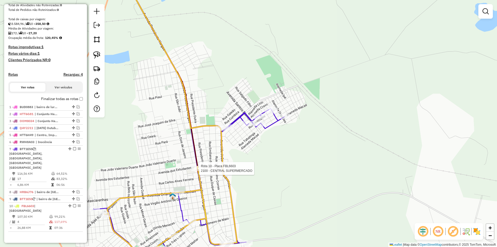
select select "*********"
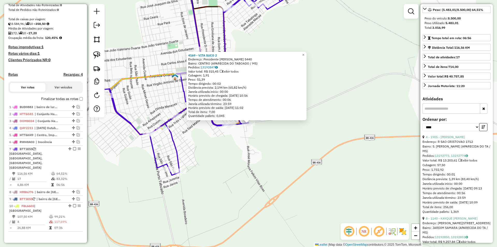
scroll to position [129, 0]
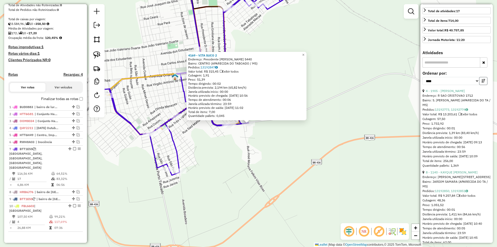
click at [483, 83] on button "button" at bounding box center [483, 81] width 8 height 8
click at [447, 93] on link "13 - 9488 - MERCADO SAL DA TERRA" at bounding box center [452, 91] width 53 height 4
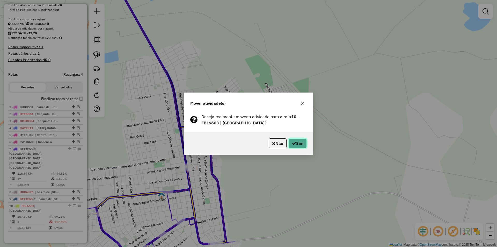
click at [304, 141] on button "Sim" at bounding box center [297, 143] width 18 height 10
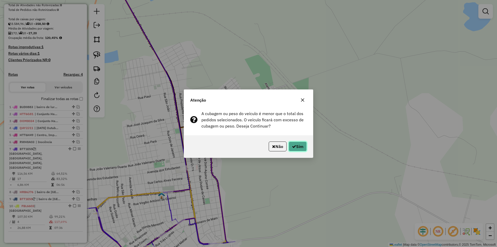
click at [304, 141] on button "Sim" at bounding box center [297, 146] width 18 height 10
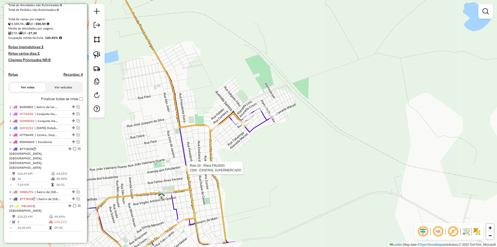
select select "*********"
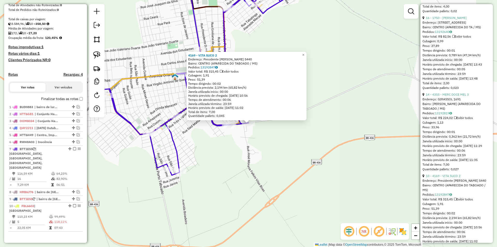
scroll to position [362, 0]
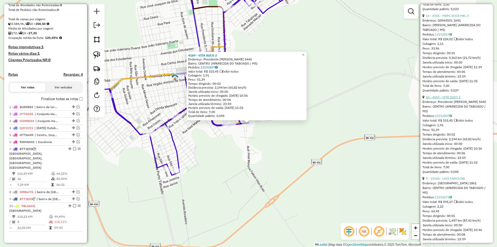
click at [448, 99] on link "10 - 4169 - VITA SUCO 2" at bounding box center [443, 97] width 35 height 4
click at [438, 134] on hb-router-mapa "Informações da Sessão 979267 - [DATE] Criação: [DATE] 19:34 Depósito: OVIDIO Pa…" at bounding box center [248, 123] width 497 height 247
click at [450, 18] on link "14 - 4355 - MERC DOCE MEL 3" at bounding box center [447, 16] width 43 height 4
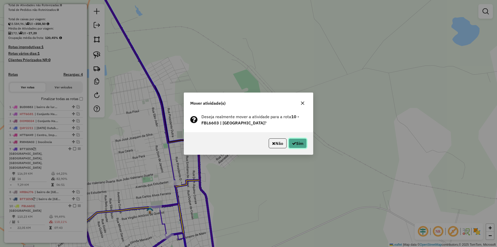
click at [294, 141] on icon "button" at bounding box center [294, 143] width 4 height 4
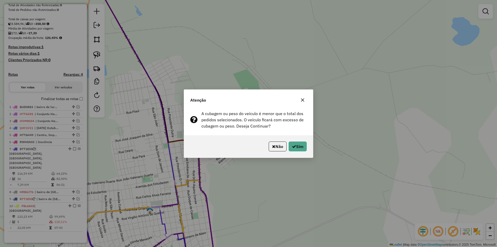
click at [294, 141] on div "Não Sim" at bounding box center [248, 146] width 129 height 22
click at [304, 153] on div "Não Sim" at bounding box center [248, 146] width 129 height 22
click at [299, 147] on button "Sim" at bounding box center [297, 146] width 18 height 10
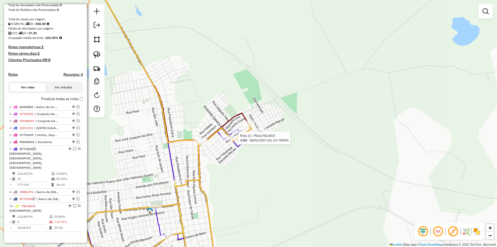
select select "*********"
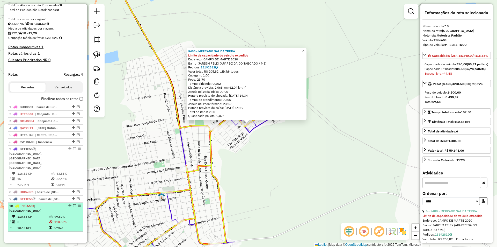
click at [73, 204] on em at bounding box center [74, 205] width 3 height 3
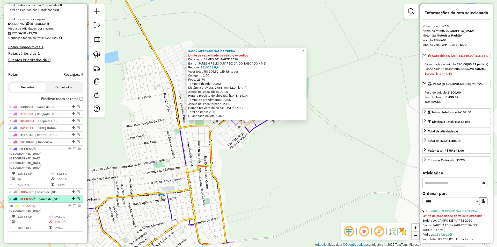
scroll to position [79, 0]
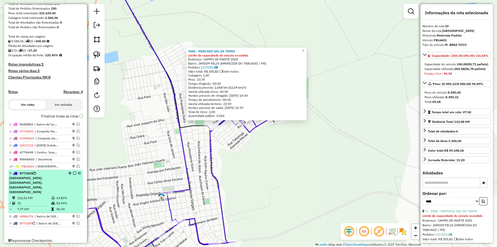
drag, startPoint x: 72, startPoint y: 218, endPoint x: 69, endPoint y: 177, distance: 41.0
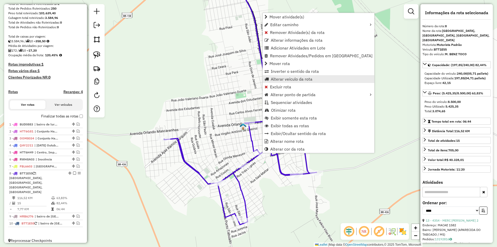
click at [289, 79] on span "Alterar veículo da rota" at bounding box center [292, 79] width 42 height 4
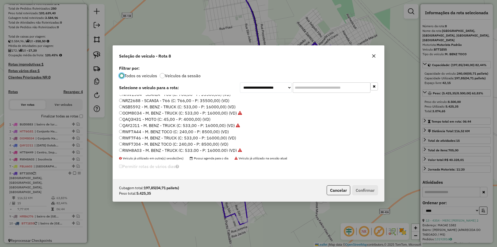
scroll to position [155, 0]
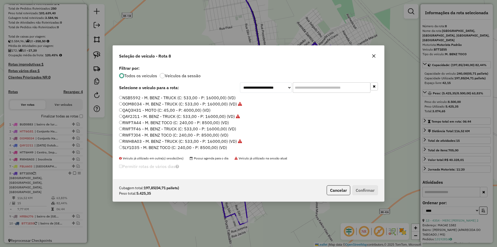
click at [144, 137] on label "RWF7J04 - M. BENZ TOCO (C: 240,00 - P: 8500,00) (VD)" at bounding box center [173, 135] width 109 height 6
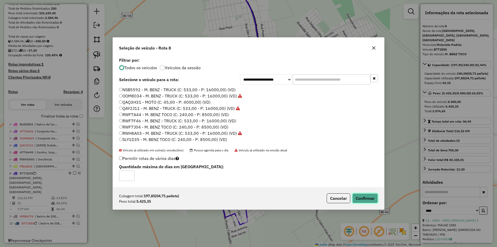
click at [364, 197] on button "Confirmar" at bounding box center [365, 198] width 26 height 10
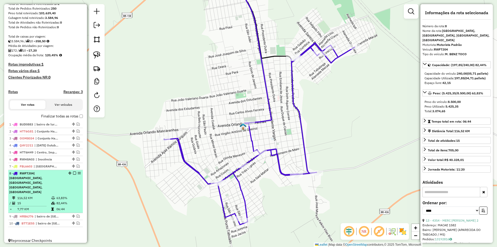
click at [73, 174] on em at bounding box center [74, 172] width 3 height 3
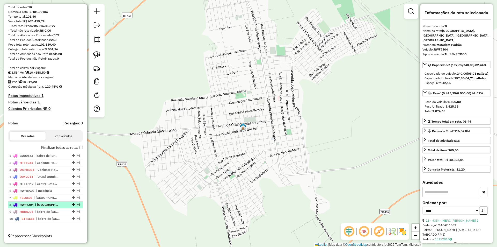
scroll to position [52, 0]
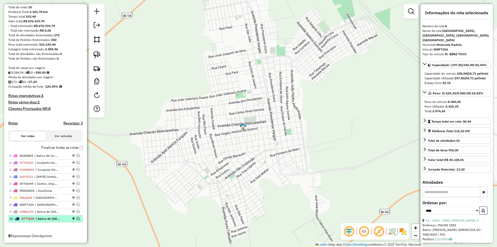
click at [77, 216] on div "10 - BTT1E55 | bairro de [GEOGRAPHIC_DATA] , [GEOGRAPHIC_DATA], [GEOGRAPHIC_DAT…" at bounding box center [45, 218] width 72 height 5
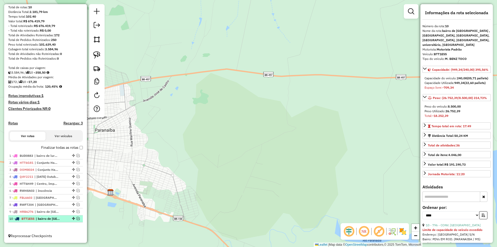
click at [77, 219] on em at bounding box center [78, 218] width 3 height 3
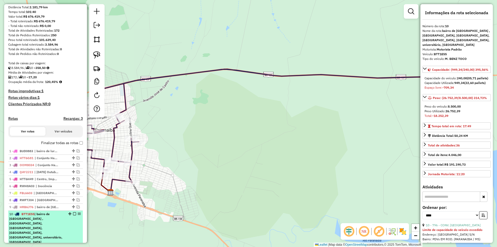
scroll to position [85, 0]
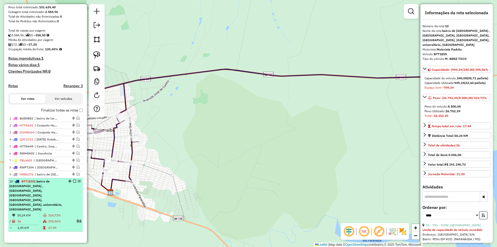
click at [41, 218] on td "36" at bounding box center [30, 221] width 26 height 6
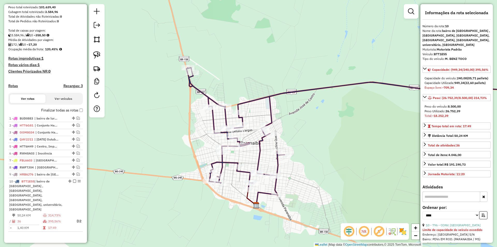
drag, startPoint x: 158, startPoint y: 160, endPoint x: 296, endPoint y: 167, distance: 138.4
click at [296, 167] on div "Janela de atendimento Grade de atendimento Capacidade Transportadoras Veículos …" at bounding box center [248, 123] width 497 height 247
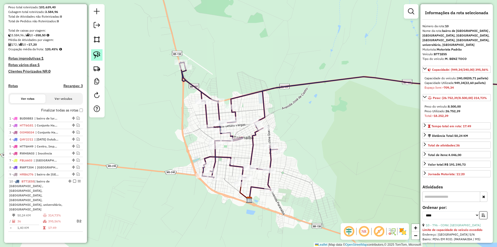
click at [95, 56] on img at bounding box center [96, 54] width 7 height 7
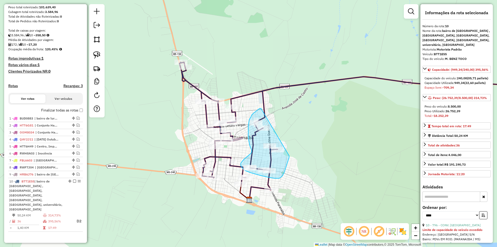
drag, startPoint x: 261, startPoint y: 108, endPoint x: 289, endPoint y: 155, distance: 55.1
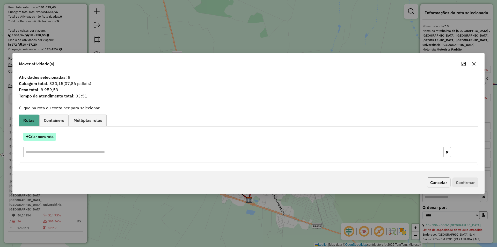
click at [40, 138] on button "Criar nova rota" at bounding box center [39, 136] width 33 height 8
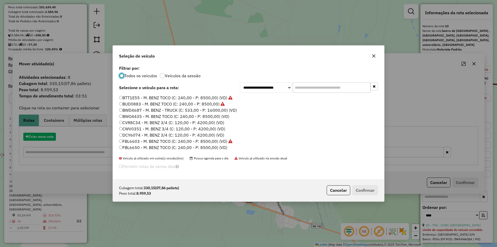
scroll to position [3, 2]
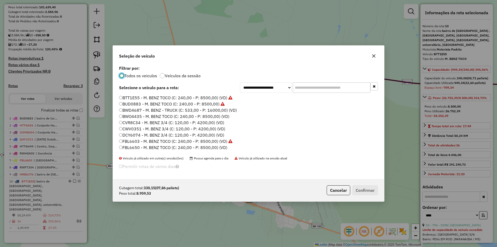
click at [134, 123] on label "CVR8C34 - M. BENZ 3/4 (C: 120,00 - P: 4200,00) (VD)" at bounding box center [171, 122] width 105 height 6
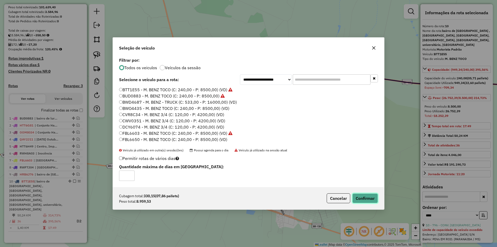
click at [368, 199] on button "Confirmar" at bounding box center [365, 198] width 26 height 10
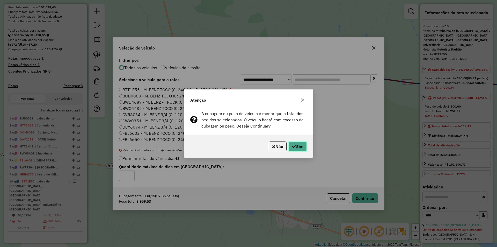
click at [296, 146] on button "Sim" at bounding box center [297, 146] width 18 height 10
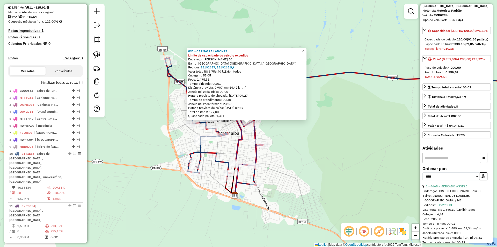
scroll to position [52, 0]
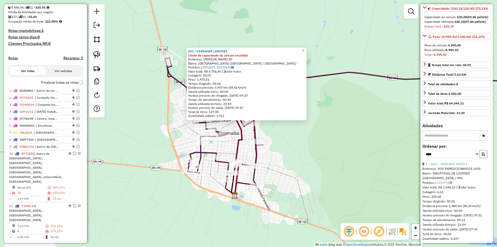
click at [481, 155] on icon "button" at bounding box center [483, 154] width 4 height 4
click at [459, 166] on link "6 - 327 - MERCADO AMERICA LTDA" at bounding box center [451, 164] width 50 height 4
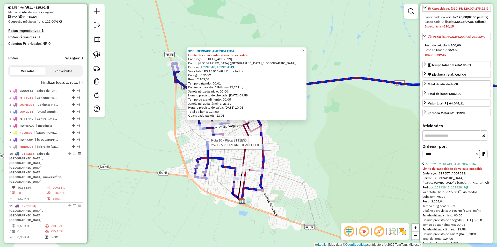
click at [131, 9] on div at bounding box center [131, 9] width 0 height 0
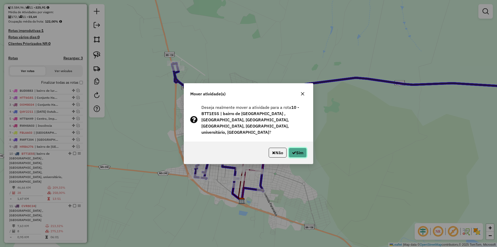
click at [301, 153] on button "Sim" at bounding box center [297, 152] width 18 height 10
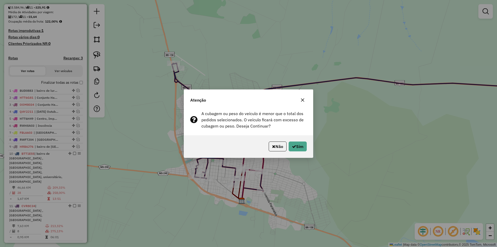
click at [301, 153] on div "Não Sim" at bounding box center [248, 146] width 129 height 22
click at [297, 148] on button "Sim" at bounding box center [297, 146] width 18 height 10
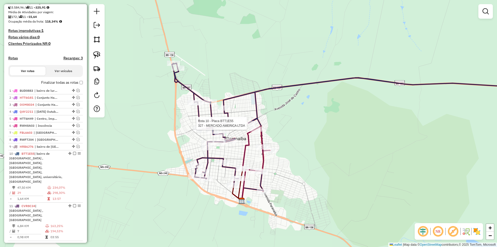
select select "*********"
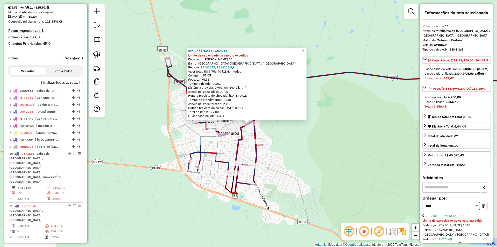
scroll to position [78, 0]
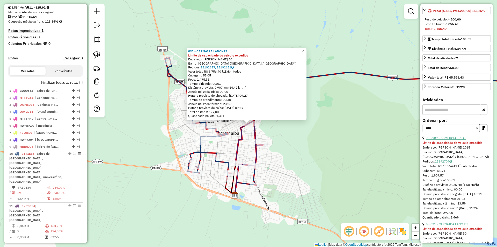
click at [452, 140] on link "7 - 9907 - COMERCIAL REAL" at bounding box center [446, 138] width 40 height 4
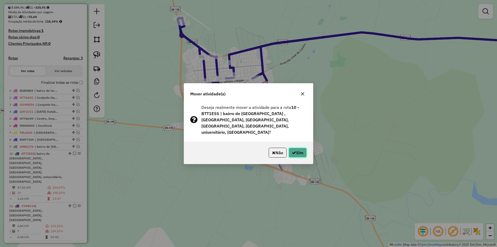
click at [299, 149] on button "Sim" at bounding box center [297, 152] width 18 height 10
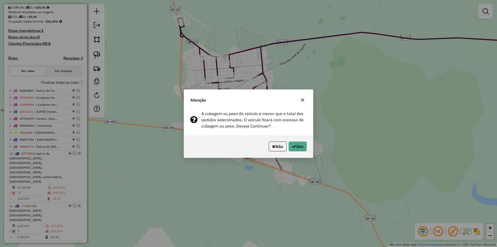
click at [299, 149] on button "Sim" at bounding box center [297, 146] width 18 height 10
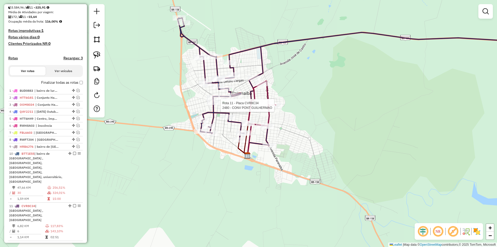
select select "*********"
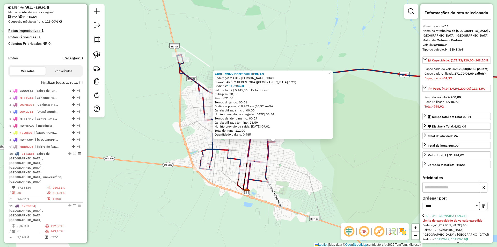
drag, startPoint x: 269, startPoint y: 146, endPoint x: 290, endPoint y: 160, distance: 25.1
click at [290, 160] on div "2480 - CONV [GEOGRAPHIC_DATA] Endereço: MAJOR [PERSON_NAME] 1340 Bairro: [GEOGR…" at bounding box center [248, 123] width 497 height 247
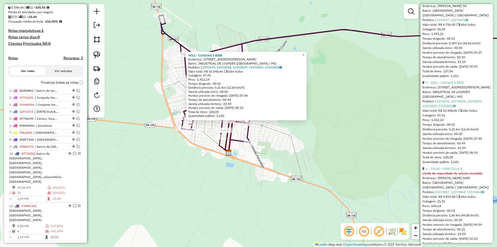
scroll to position [233, 0]
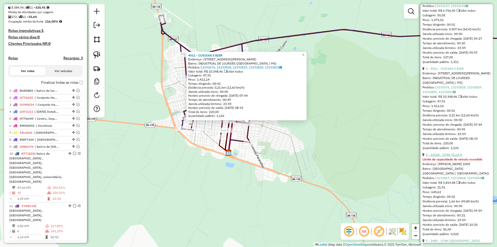
click at [455, 156] on link "6 - 10118 - CONV VILLA S" at bounding box center [444, 154] width 36 height 4
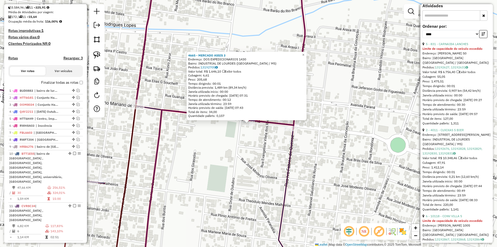
scroll to position [155, 0]
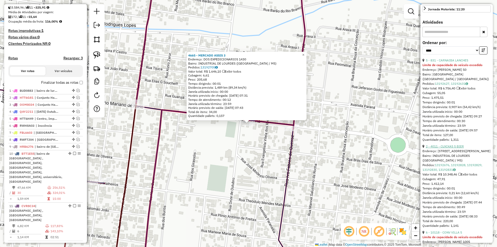
click at [447, 148] on link "2 - 4011 - CUXIXAS S BIER" at bounding box center [445, 146] width 38 height 4
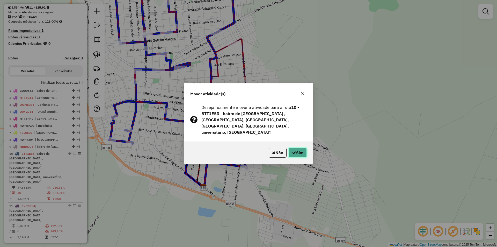
click at [293, 151] on icon "button" at bounding box center [294, 152] width 4 height 4
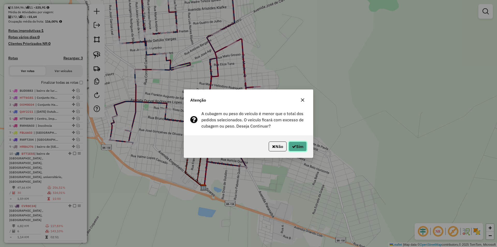
click at [293, 151] on button "Sim" at bounding box center [297, 146] width 18 height 10
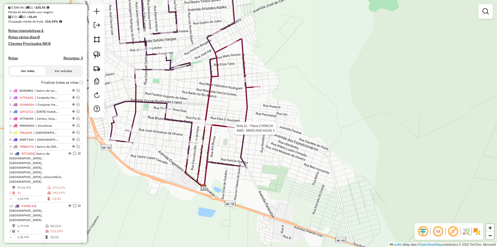
select select "*********"
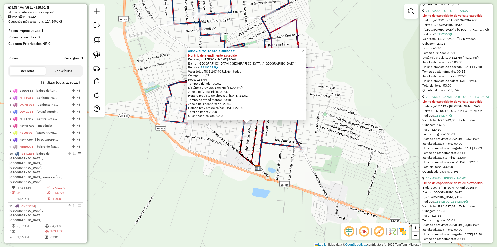
scroll to position [1138, 0]
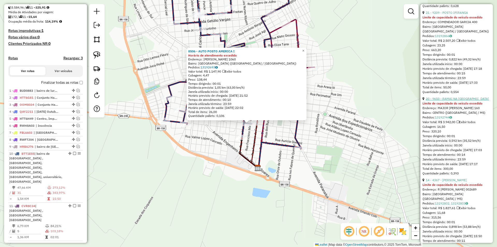
click at [446, 100] on link "20 - 9650 - RAMAI NA [GEOGRAPHIC_DATA]" at bounding box center [457, 99] width 63 height 4
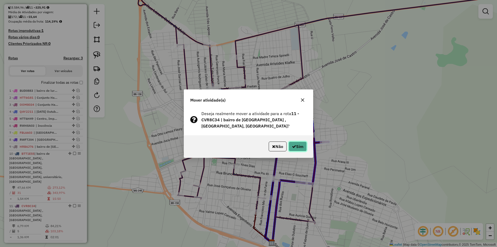
click at [298, 146] on button "Sim" at bounding box center [297, 146] width 18 height 10
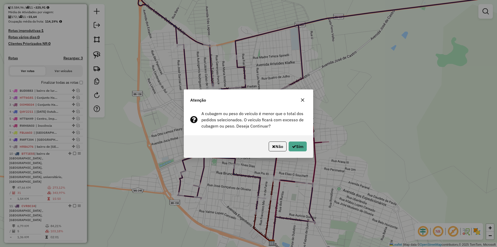
click at [298, 146] on button "Sim" at bounding box center [297, 146] width 18 height 10
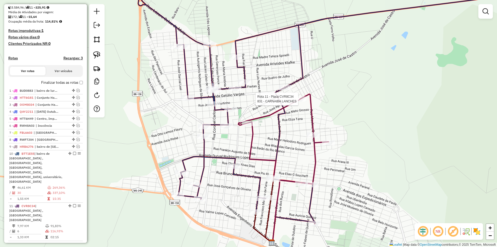
select select "*********"
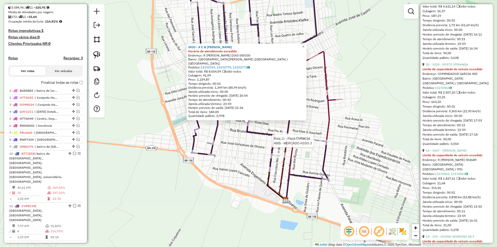
scroll to position [507, 0]
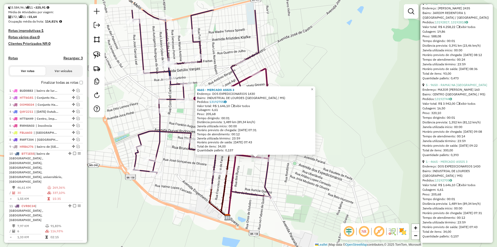
drag, startPoint x: 286, startPoint y: 134, endPoint x: 298, endPoint y: 175, distance: 42.8
click at [298, 175] on div "4665 - MERCADO ASSIS 3 Endereço: DOS EXPEDICIONARIOS 1430 Bairro: INDUSTRIAL DE…" at bounding box center [248, 123] width 497 height 247
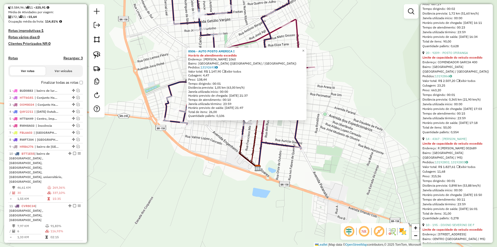
scroll to position [1087, 0]
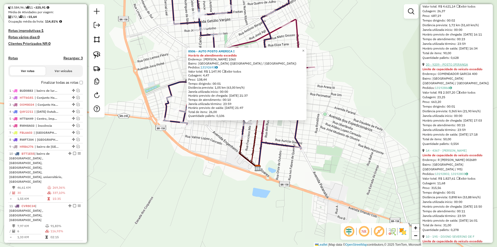
click at [453, 66] on link "20 - 9209 - POSTO IPIRANGA" at bounding box center [447, 64] width 42 height 4
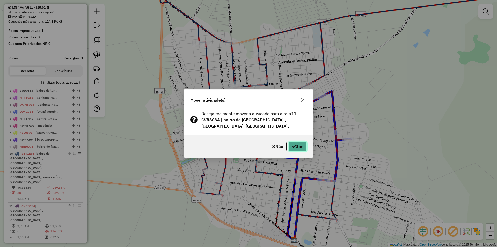
click at [297, 150] on button "Sim" at bounding box center [297, 146] width 18 height 10
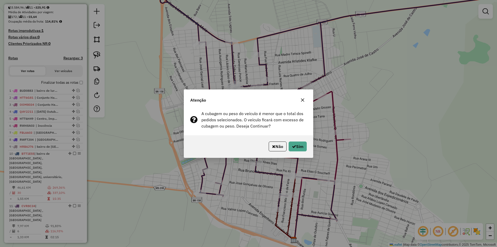
click at [297, 150] on button "Sim" at bounding box center [297, 146] width 18 height 10
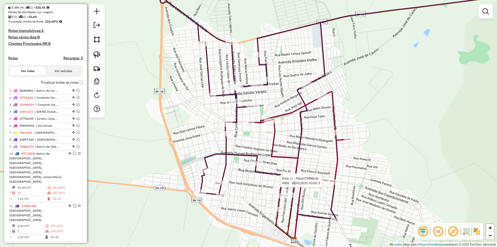
select select "*********"
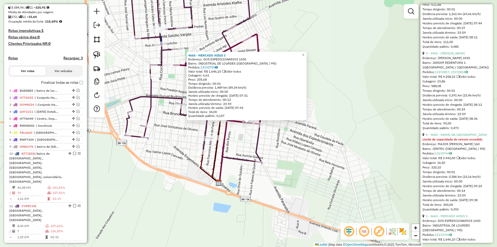
scroll to position [492, 0]
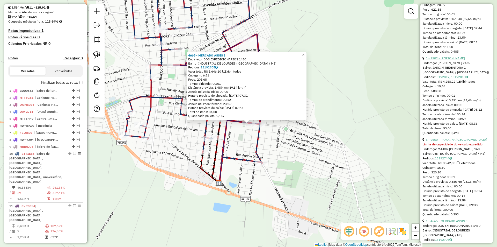
click at [446, 60] on link "3 - 9902 - [PERSON_NAME]" at bounding box center [445, 58] width 39 height 4
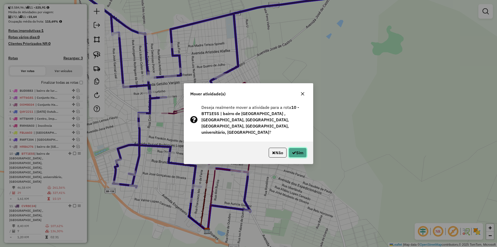
click at [300, 151] on button "Sim" at bounding box center [297, 152] width 18 height 10
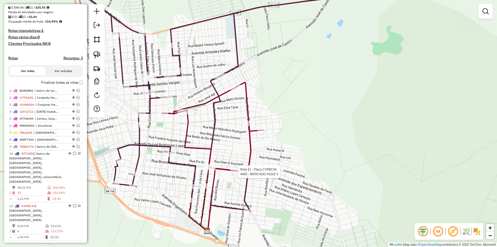
select select "*********"
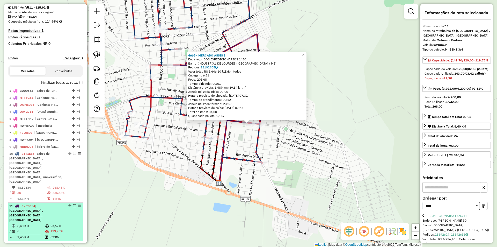
click at [73, 204] on em at bounding box center [74, 205] width 3 height 3
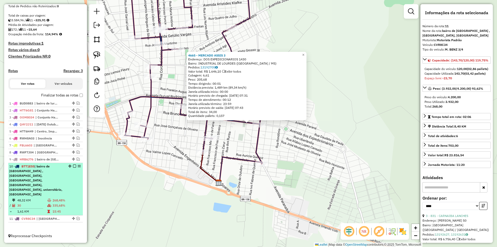
scroll to position [91, 0]
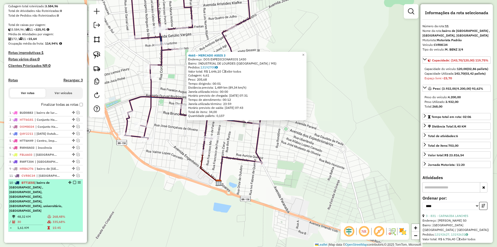
drag, startPoint x: 71, startPoint y: 218, endPoint x: 75, endPoint y: 190, distance: 28.4
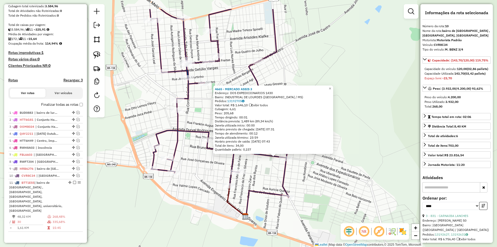
drag, startPoint x: 178, startPoint y: 128, endPoint x: 205, endPoint y: 161, distance: 42.9
click at [205, 161] on div "4665 - MERCADO ASSIS 3 Endereço: DOS EXPEDICIONARIOS 1430 Bairro: INDUSTRIAL DE…" at bounding box center [248, 123] width 497 height 247
click at [135, 100] on div "4665 - MERCADO ASSIS 3 Endereço: DOS EXPEDICIONARIOS 1430 Bairro: INDUSTRIAL DE…" at bounding box center [248, 123] width 497 height 247
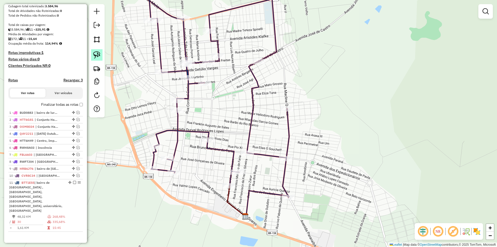
click at [94, 54] on img at bounding box center [96, 54] width 7 height 7
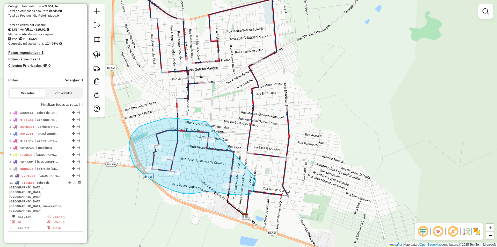
drag, startPoint x: 206, startPoint y: 121, endPoint x: 255, endPoint y: 177, distance: 74.1
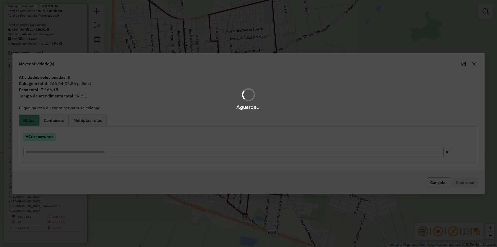
click at [45, 139] on button "Criar nova rota" at bounding box center [39, 136] width 33 height 8
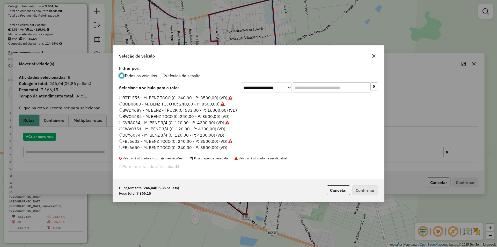
scroll to position [3, 2]
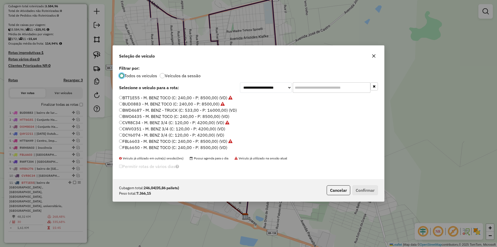
click at [135, 120] on label "CVR8C34 - M. BENZ 3/4 (C: 120,00 - P: 4200,00) (VD)" at bounding box center [174, 122] width 110 height 6
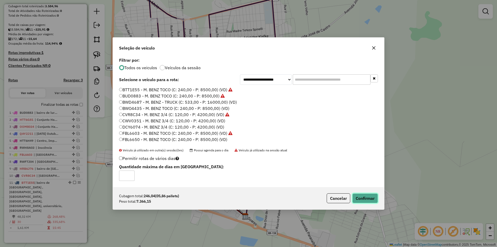
click at [362, 197] on button "Confirmar" at bounding box center [365, 198] width 26 height 10
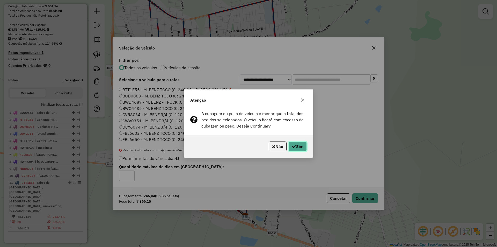
click at [301, 147] on button "Sim" at bounding box center [297, 146] width 18 height 10
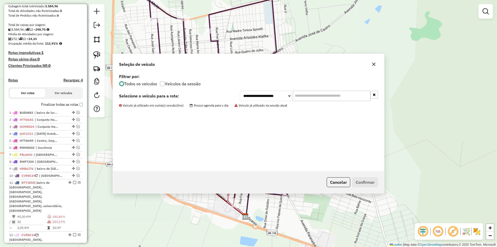
scroll to position [120, 0]
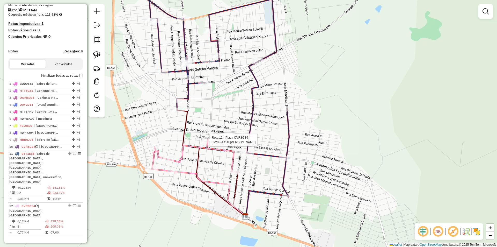
select select "*********"
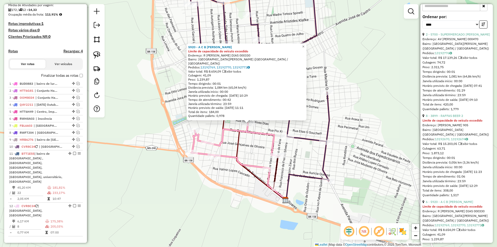
scroll to position [233, 0]
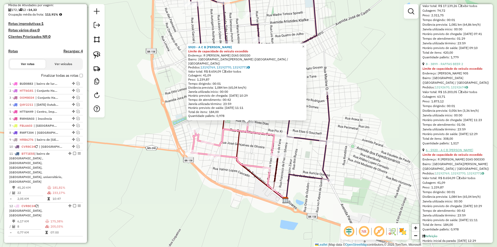
click at [452, 152] on link "6 - 5920 - A C B [PERSON_NAME]" at bounding box center [449, 150] width 47 height 4
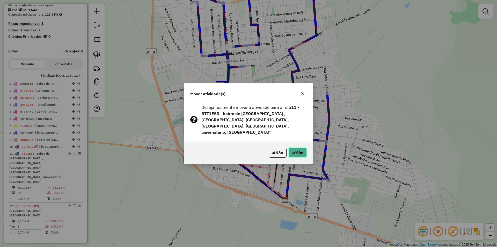
click at [298, 153] on button "Sim" at bounding box center [297, 152] width 18 height 10
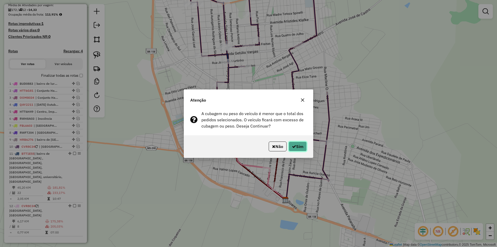
drag, startPoint x: 296, startPoint y: 144, endPoint x: 287, endPoint y: 152, distance: 11.8
click at [296, 144] on button "Sim" at bounding box center [297, 146] width 18 height 10
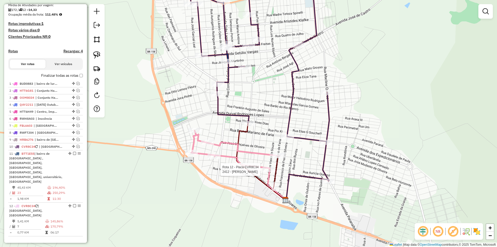
select select "*********"
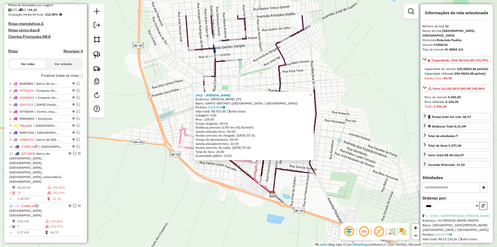
drag, startPoint x: 320, startPoint y: 153, endPoint x: 327, endPoint y: 192, distance: 39.6
click at [327, 192] on div "2412 - [PERSON_NAME] DA SILV Endereço: R OZIRES [PERSON_NAME] 275 Bairro: [GEOG…" at bounding box center [248, 123] width 497 height 247
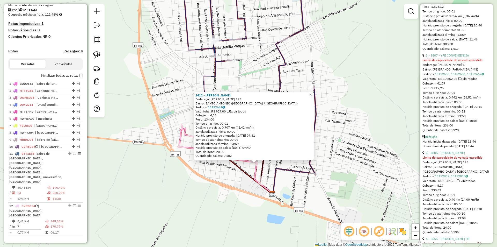
scroll to position [336, 0]
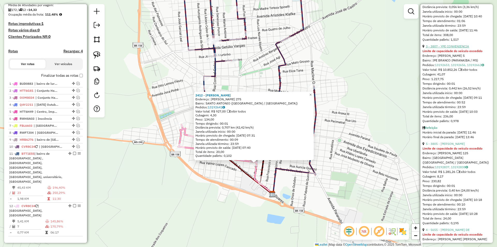
click at [443, 48] on link "3 - 3807 - YPE CONVENIENCIA" at bounding box center [447, 46] width 43 height 4
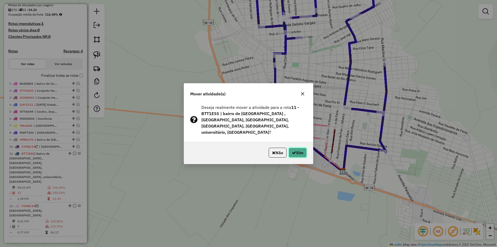
click at [295, 147] on button "Sim" at bounding box center [297, 152] width 18 height 10
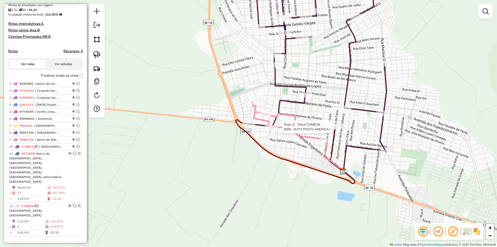
select select "*********"
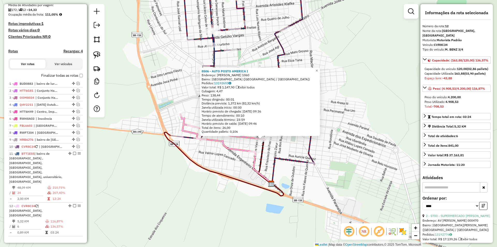
drag, startPoint x: 286, startPoint y: 142, endPoint x: 290, endPoint y: 147, distance: 6.1
click at [290, 147] on div "8506 - AUTO POSTO AMERICA I [GEOGRAPHIC_DATA]: [PERSON_NAME] 1060 Bairro: [GEOG…" at bounding box center [248, 123] width 497 height 247
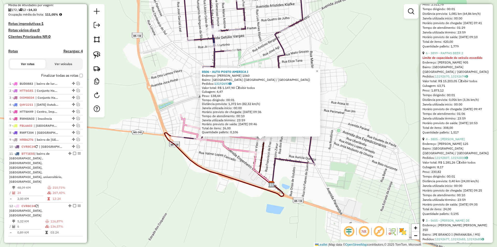
scroll to position [207, 0]
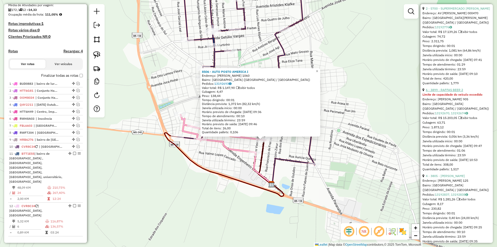
click at [449, 92] on link "6 - 3899 - RAFFAS BEER 2" at bounding box center [444, 90] width 37 height 4
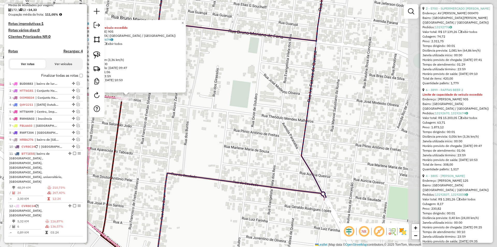
drag, startPoint x: 368, startPoint y: 147, endPoint x: 238, endPoint y: 139, distance: 131.1
click at [238, 139] on div "3899 - RAFFAS BEER 2 Limite de capacidade do veículo excedido Endereço: [PERSON…" at bounding box center [248, 123] width 497 height 247
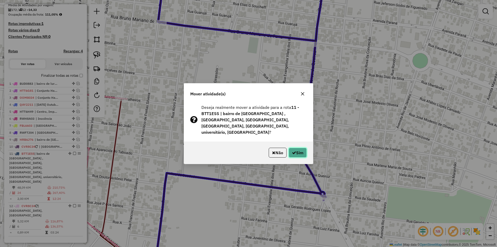
click at [299, 152] on button "Sim" at bounding box center [297, 152] width 18 height 10
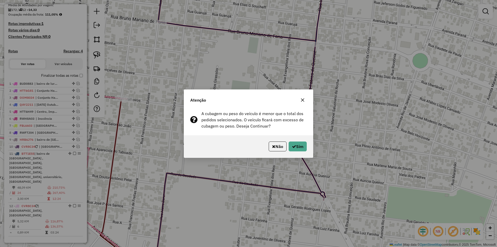
click at [299, 152] on div "Não Sim" at bounding box center [248, 146] width 129 height 22
click at [298, 148] on button "Sim" at bounding box center [297, 146] width 18 height 10
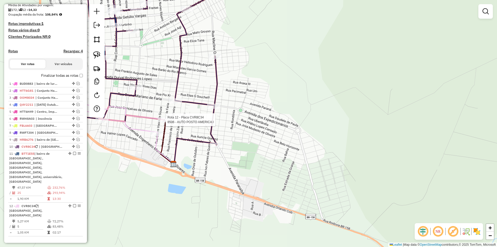
select select "*********"
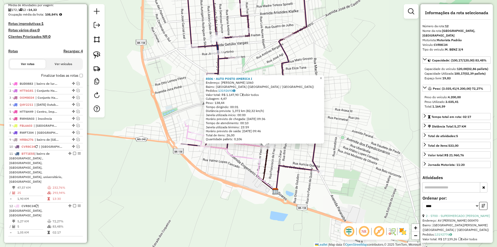
drag, startPoint x: 283, startPoint y: 135, endPoint x: 300, endPoint y: 159, distance: 29.6
click at [300, 159] on div "8506 - AUTO POSTO AMERICA I [GEOGRAPHIC_DATA]: [PERSON_NAME] 1060 Bairro: [GEOG…" at bounding box center [248, 123] width 497 height 247
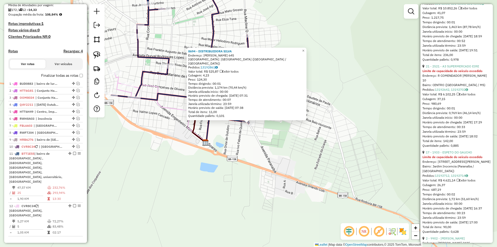
scroll to position [828, 0]
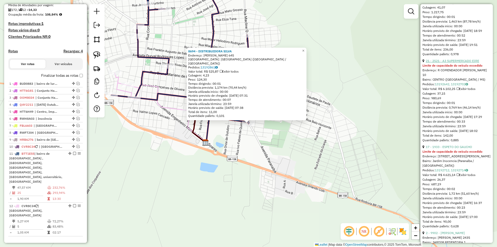
click at [454, 63] on link "21 - 2521 - A3 SUPERMERCADO EIRE" at bounding box center [452, 61] width 53 height 4
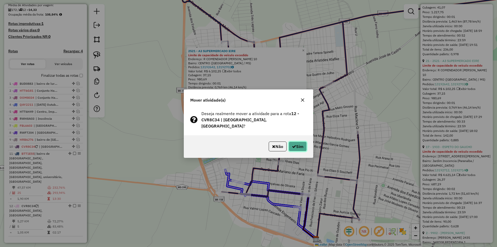
click at [297, 142] on button "Sim" at bounding box center [297, 146] width 18 height 10
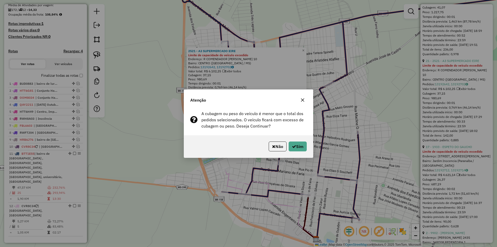
click at [297, 142] on button "Sim" at bounding box center [297, 146] width 18 height 10
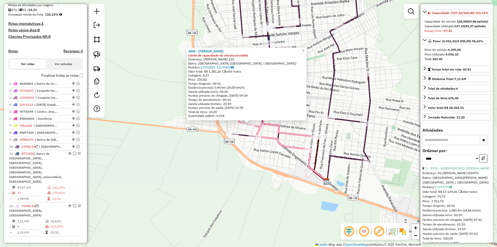
scroll to position [0, 0]
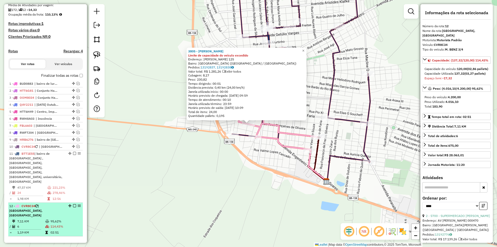
click at [73, 204] on em at bounding box center [74, 205] width 3 height 3
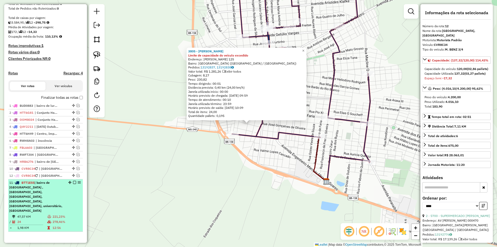
drag, startPoint x: 72, startPoint y: 218, endPoint x: 69, endPoint y: 186, distance: 32.3
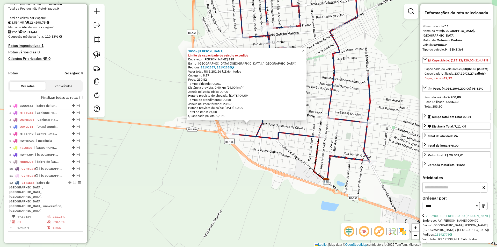
click at [275, 155] on div "3805 - CONV RIBEIRO Limite de capacidade do veículo excedido Endereço: [PERSON_…" at bounding box center [248, 123] width 497 height 247
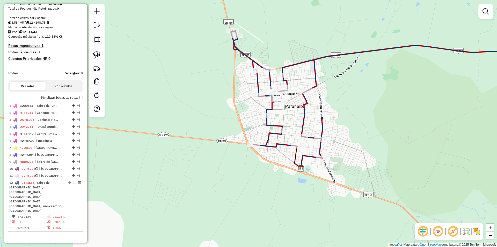
drag, startPoint x: 289, startPoint y: 112, endPoint x: 271, endPoint y: 129, distance: 24.9
click at [271, 131] on div "Janela de atendimento Grade de atendimento Capacidade Transportadoras Veículos …" at bounding box center [248, 123] width 497 height 247
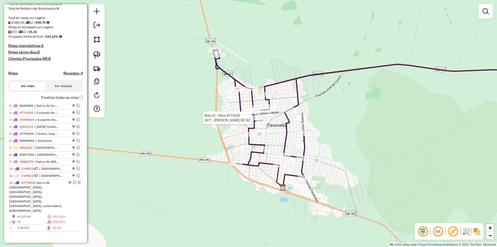
select select "*********"
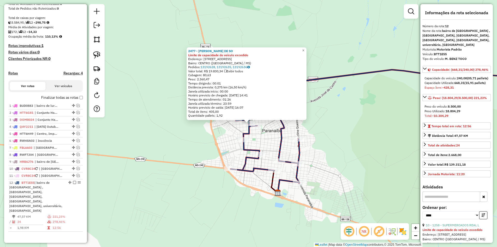
click at [329, 138] on div "2477 - [PERSON_NAME] DE SO Limite de capacidade do veículo excedido Endereço: […" at bounding box center [248, 123] width 497 height 247
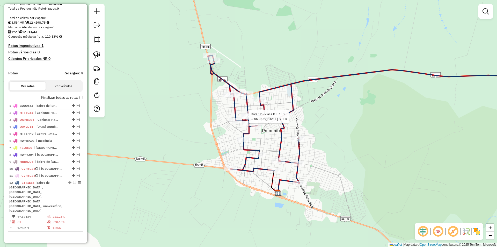
select select "*********"
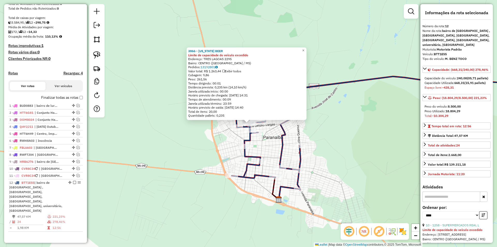
click at [350, 144] on div "3866 - [US_STATE] BEER Limite de capacidade do veículo excedido Endereço: [GEOG…" at bounding box center [248, 123] width 497 height 247
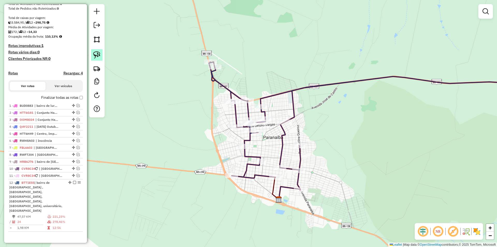
click at [99, 53] on img at bounding box center [96, 54] width 7 height 7
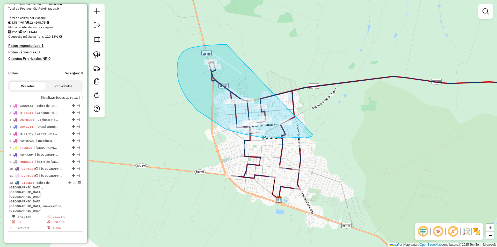
drag, startPoint x: 194, startPoint y: 47, endPoint x: 318, endPoint y: 116, distance: 141.7
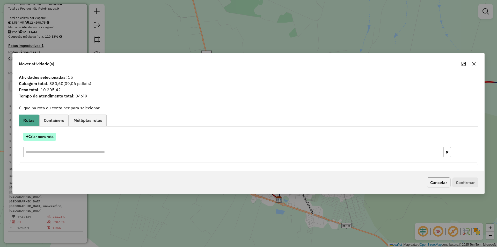
click at [47, 137] on button "Criar nova rota" at bounding box center [39, 136] width 33 height 8
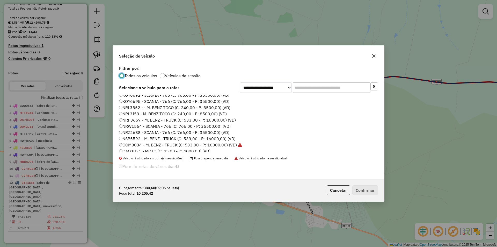
scroll to position [129, 0]
click at [131, 122] on label "NSB5592 - M. BENZ - TRUCK (C: 533,00 - P: 16000,00) (VD)" at bounding box center [177, 123] width 116 height 6
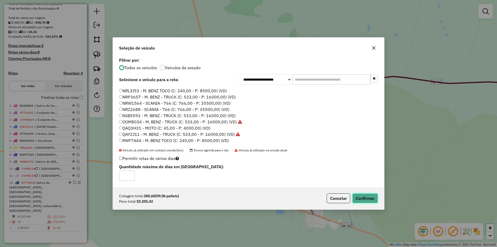
click at [362, 195] on button "Confirmar" at bounding box center [365, 198] width 26 height 10
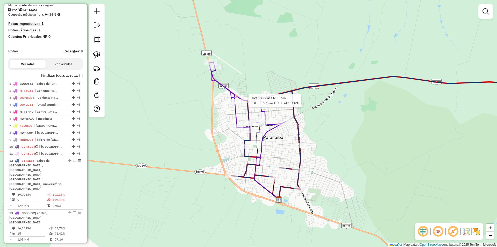
scroll to position [127, 0]
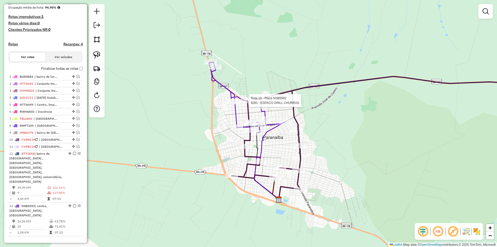
select select "*********"
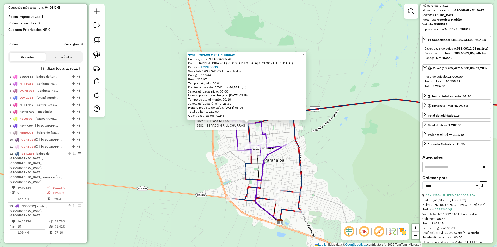
scroll to position [52, 0]
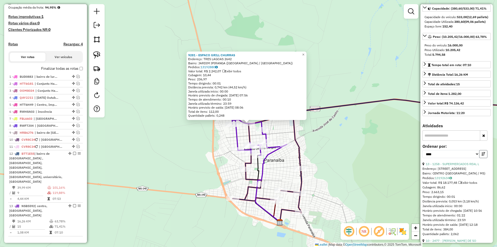
click at [481, 155] on icon "button" at bounding box center [483, 154] width 4 height 4
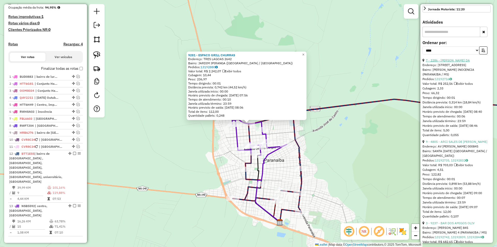
click at [449, 62] on link "7 - 2286 - [PERSON_NAME] DA" at bounding box center [448, 60] width 44 height 4
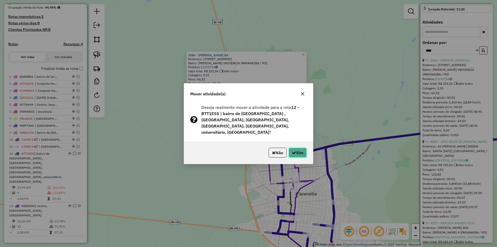
click at [297, 151] on button "Sim" at bounding box center [297, 152] width 18 height 10
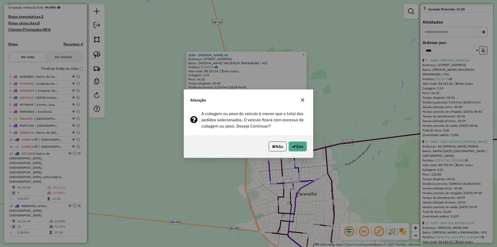
click at [297, 151] on button "Sim" at bounding box center [297, 146] width 18 height 10
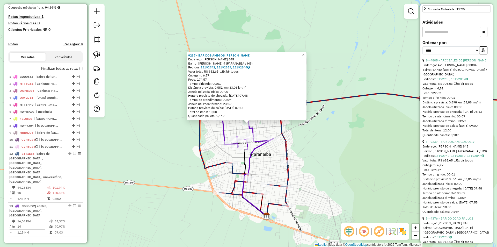
click at [456, 62] on link "8 - 4805 - ARCI SALES DE [PERSON_NAME]" at bounding box center [457, 60] width 62 height 4
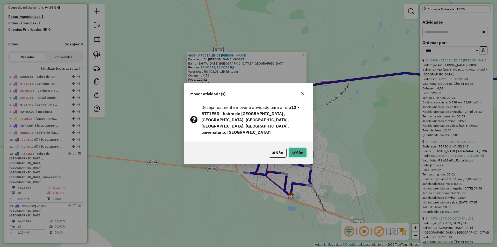
click at [295, 149] on button "Sim" at bounding box center [297, 152] width 18 height 10
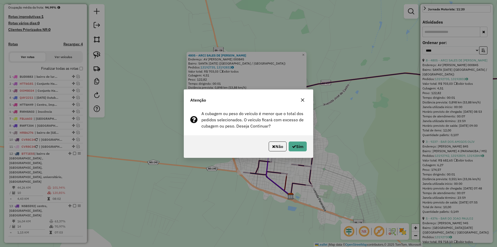
click at [295, 149] on button "Sim" at bounding box center [297, 146] width 18 height 10
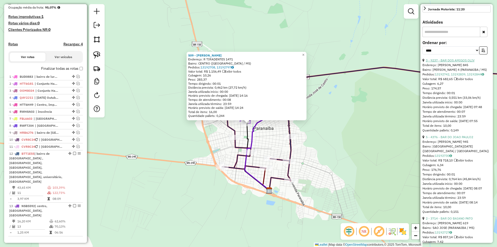
click at [451, 62] on link "3 - 9237 - BAR DOS AMIGOS OLIV" at bounding box center [450, 60] width 49 height 4
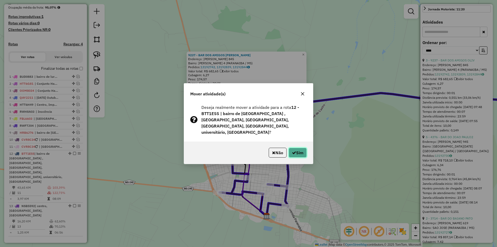
click at [290, 150] on button "Sim" at bounding box center [297, 152] width 18 height 10
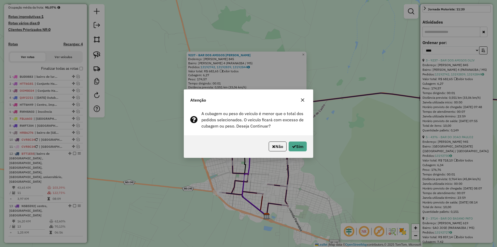
click at [290, 150] on button "Sim" at bounding box center [297, 146] width 18 height 10
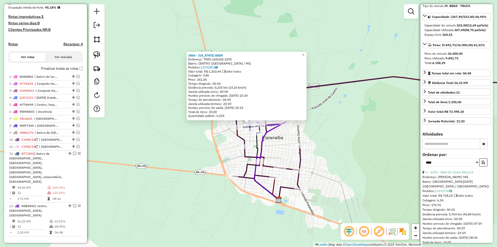
scroll to position [103, 0]
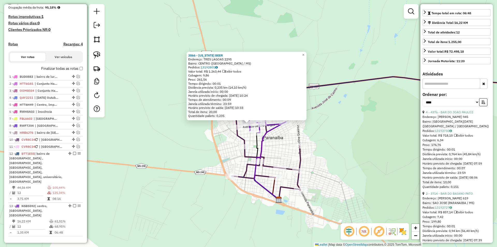
click at [440, 114] on div "4 - 4376 - BAR DO JOAO PAULO2" at bounding box center [456, 112] width 68 height 5
click at [448, 114] on link "4 - 4376 - BAR DO JOAO PAULO2" at bounding box center [449, 112] width 47 height 4
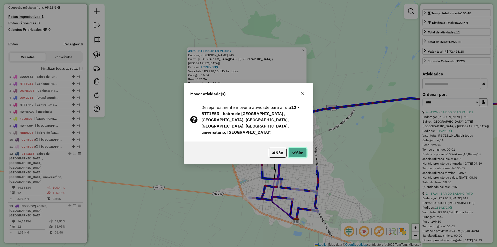
click at [289, 149] on button "Sim" at bounding box center [297, 152] width 18 height 10
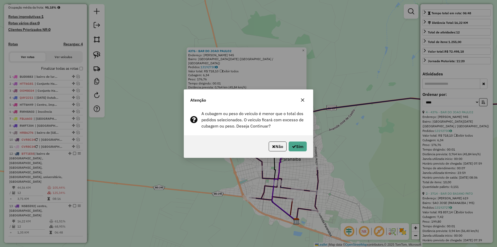
click at [289, 149] on button "Sim" at bounding box center [297, 146] width 18 height 10
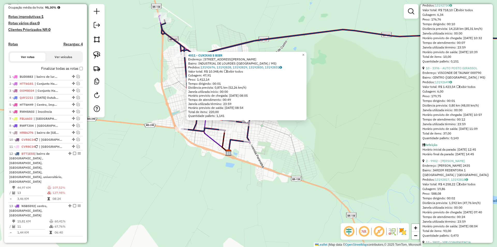
scroll to position [621, 0]
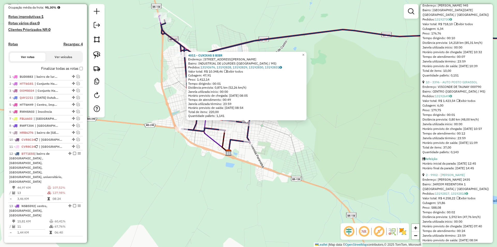
click at [461, 89] on div "Endereço: VISCONDE DE TAUNAY 000790" at bounding box center [456, 86] width 68 height 5
click at [460, 84] on link "10 - 3396 - AUTO POSTO GIRASSOL" at bounding box center [451, 82] width 51 height 4
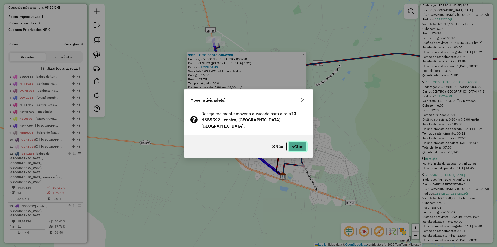
click at [303, 147] on button "Sim" at bounding box center [297, 146] width 18 height 10
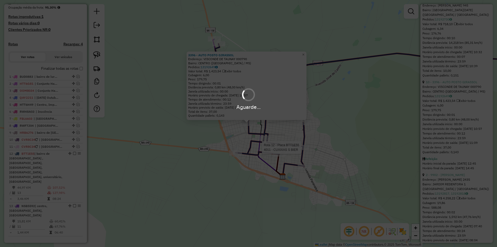
click at [303, 147] on div "Aguarde..." at bounding box center [248, 123] width 497 height 247
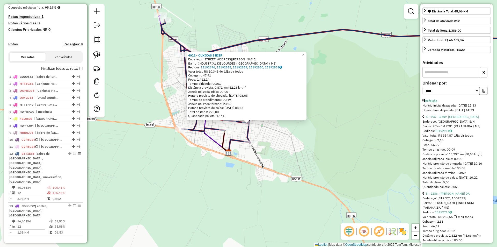
scroll to position [0, 0]
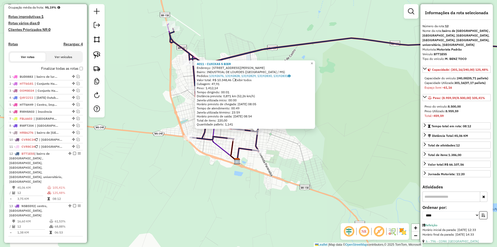
drag, startPoint x: 267, startPoint y: 132, endPoint x: 296, endPoint y: 157, distance: 38.2
click at [296, 157] on div "4011 - CUXIXAS S BIER Endereço: [STREET_ADDRESS][PERSON_NAME] Bairro: INDUSTRIA…" at bounding box center [248, 123] width 497 height 247
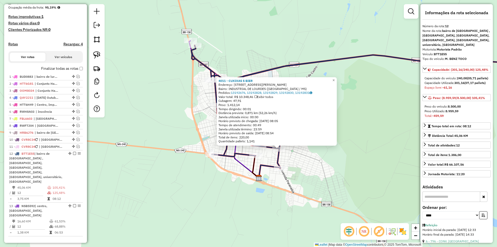
click at [300, 163] on div "4011 - CUXIXAS S BIER Endereço: [STREET_ADDRESS][PERSON_NAME] Bairro: INDUSTRIA…" at bounding box center [248, 123] width 497 height 247
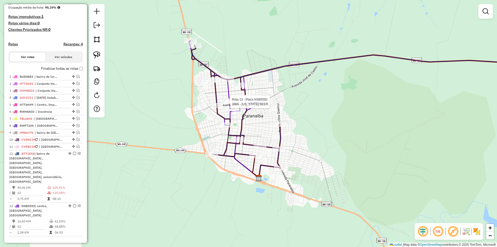
select select "*********"
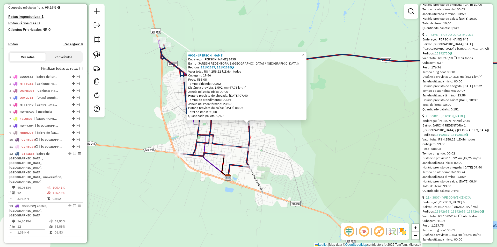
scroll to position [604, 0]
click at [455, 116] on link "2 - 9902 - [PERSON_NAME]" at bounding box center [445, 115] width 39 height 4
drag, startPoint x: 250, startPoint y: 126, endPoint x: 196, endPoint y: 85, distance: 67.0
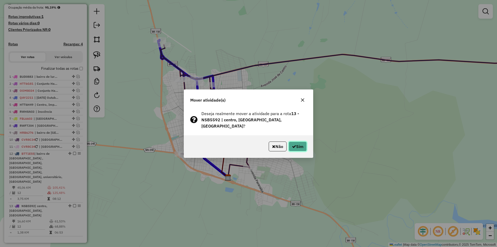
click at [299, 149] on button "Sim" at bounding box center [297, 146] width 18 height 10
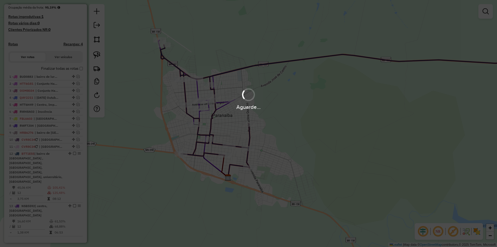
click at [299, 149] on div "Aguarde..." at bounding box center [248, 123] width 497 height 247
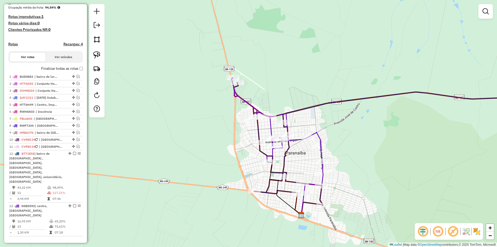
drag, startPoint x: 226, startPoint y: 131, endPoint x: 293, endPoint y: 153, distance: 71.0
click at [300, 168] on div "Janela de atendimento Grade de atendimento Capacidade Transportadoras Veículos …" at bounding box center [248, 123] width 497 height 247
select select "*********"
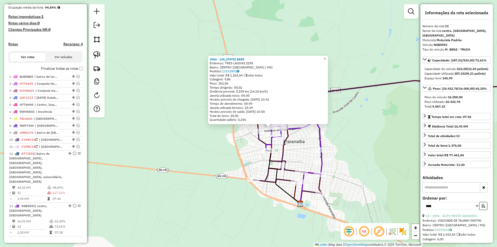
click at [360, 146] on div "3866 - [US_STATE] BEER Endereço: [GEOGRAPHIC_DATA] 2295 Bairro: [GEOGRAPHIC_DAT…" at bounding box center [248, 123] width 497 height 247
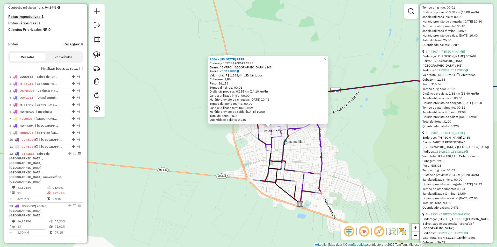
scroll to position [699, 0]
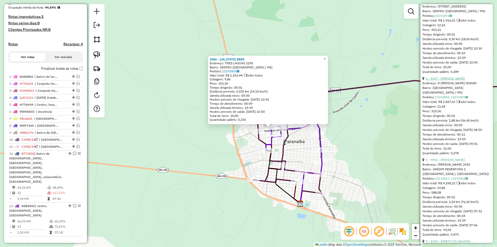
click at [455, 80] on link "6 - 4367 - [PERSON_NAME]" at bounding box center [445, 78] width 39 height 4
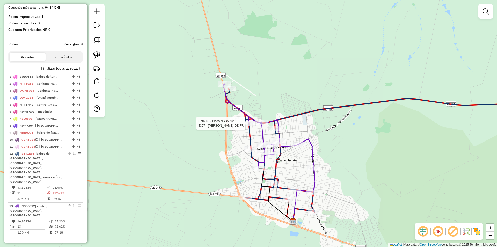
select select "*********"
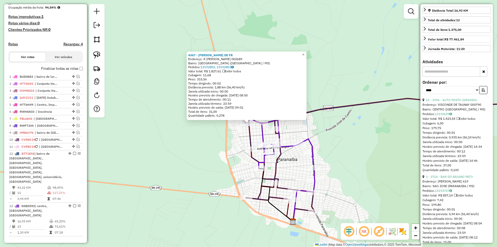
scroll to position [155, 0]
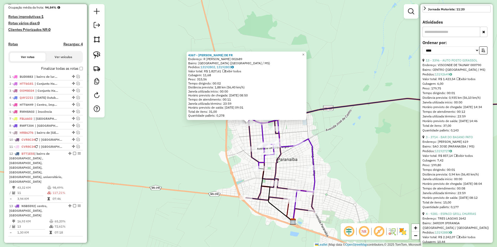
drag, startPoint x: 483, startPoint y: 60, endPoint x: 481, endPoint y: 64, distance: 5.1
click at [483, 52] on icon "button" at bounding box center [483, 50] width 4 height 4
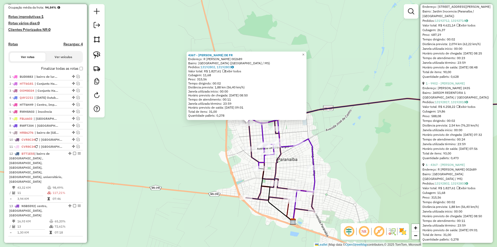
scroll to position [492, 0]
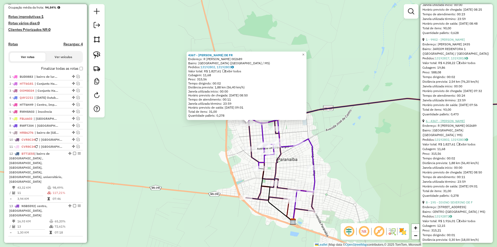
click at [452, 123] on link "6 - 4367 - [PERSON_NAME]" at bounding box center [445, 121] width 39 height 4
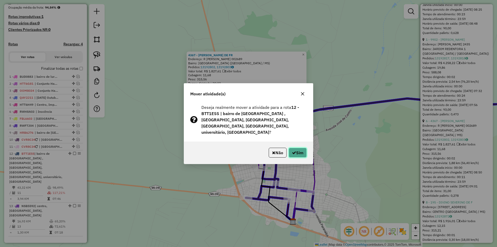
click at [296, 151] on button "Sim" at bounding box center [297, 152] width 18 height 10
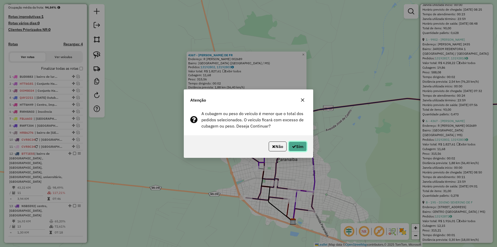
click at [296, 151] on button "Sim" at bounding box center [297, 146] width 18 height 10
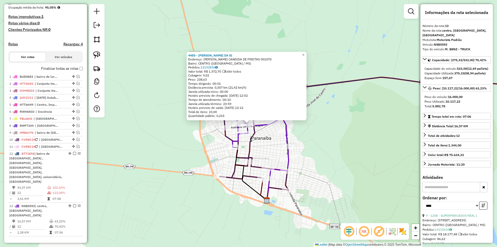
scroll to position [0, 0]
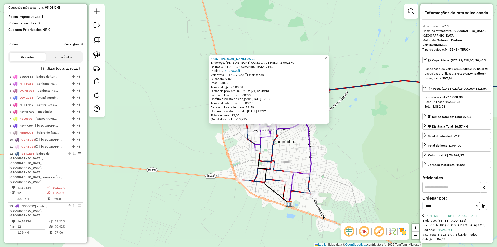
drag, startPoint x: 350, startPoint y: 160, endPoint x: 357, endPoint y: 162, distance: 7.6
click at [351, 161] on div "4485 - [PERSON_NAME] DA SI Endereço: R MARIA CANDIDA DE FREITAS 001570 Bairro: …" at bounding box center [248, 123] width 497 height 247
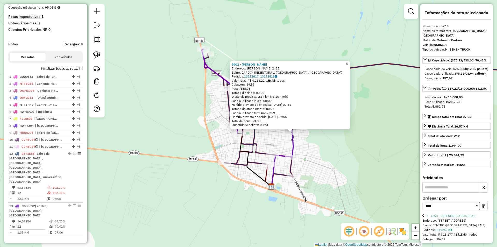
drag, startPoint x: 283, startPoint y: 148, endPoint x: 336, endPoint y: 161, distance: 54.2
click at [336, 161] on div "9902 - [PERSON_NAME] Endereço: MACRINO DE QUEIROZ 2435 Bairro: JARDIM REDENTORA…" at bounding box center [248, 123] width 497 height 247
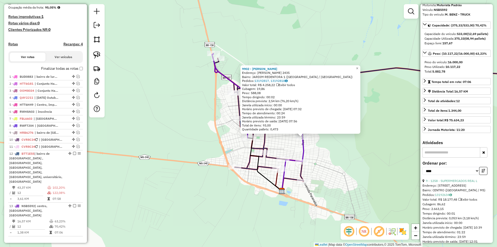
scroll to position [78, 0]
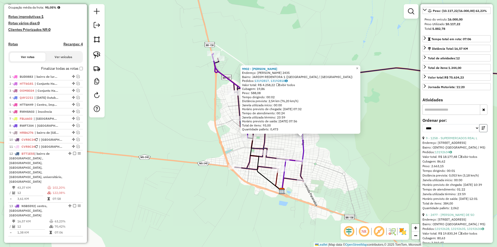
click at [485, 132] on button "button" at bounding box center [483, 128] width 8 height 8
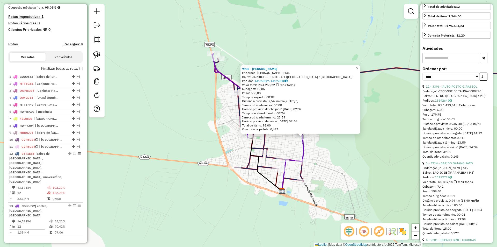
scroll to position [129, 0]
click at [456, 165] on link "3 - 3714 - BAR DO BAIANO PATO" at bounding box center [449, 163] width 47 height 4
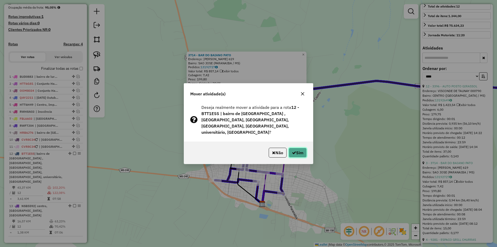
click at [296, 147] on button "Sim" at bounding box center [297, 152] width 18 height 10
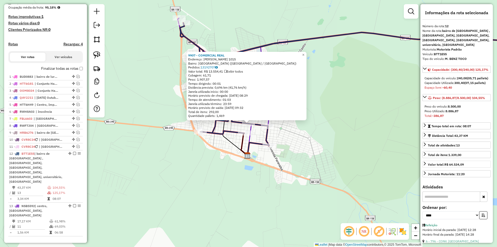
scroll to position [155, 0]
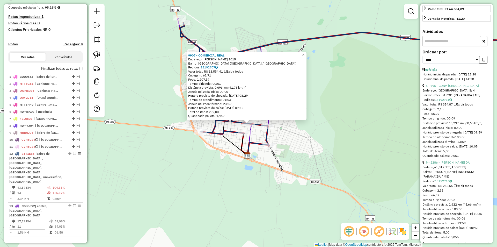
click at [272, 159] on div "9907 - COMERCIAL REAL Endereço: [PERSON_NAME] 1015 Bairro: [GEOGRAPHIC_DATA] ([…" at bounding box center [248, 123] width 497 height 247
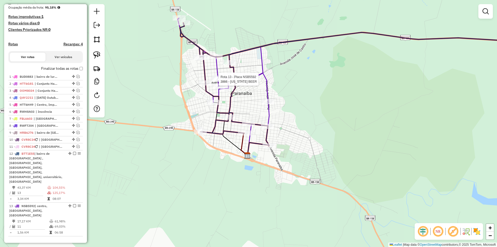
select select "*********"
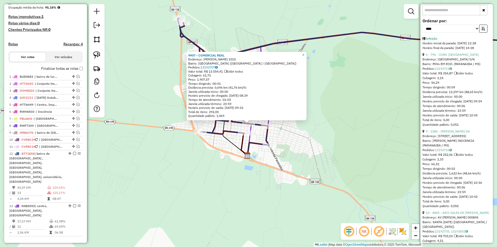
scroll to position [181, 0]
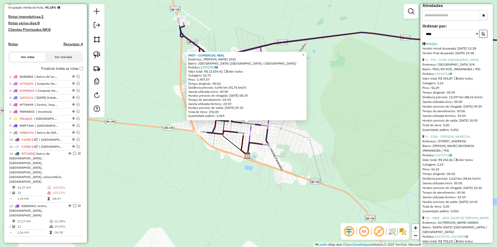
click at [448, 139] on div "9 - 2286 - [PERSON_NAME] DA" at bounding box center [456, 136] width 68 height 5
click at [455, 138] on link "9 - 2286 - [PERSON_NAME] DA" at bounding box center [448, 136] width 44 height 4
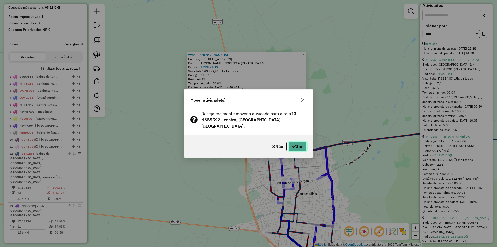
click at [298, 149] on button "Sim" at bounding box center [297, 146] width 18 height 10
click at [298, 149] on hb-app "Aguarde... Pop-up bloqueado! Seu navegador bloqueou automáticamente a abertura …" at bounding box center [248, 123] width 497 height 247
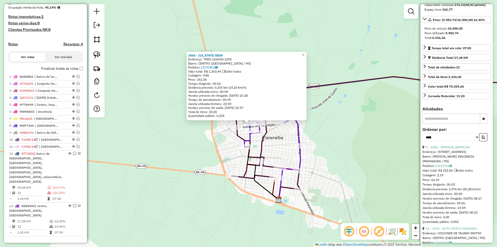
scroll to position [0, 0]
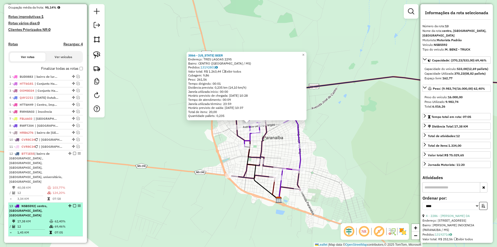
click at [73, 204] on em at bounding box center [74, 205] width 3 height 3
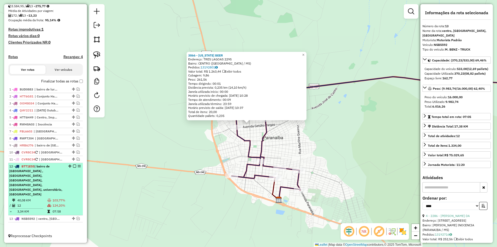
scroll to position [105, 0]
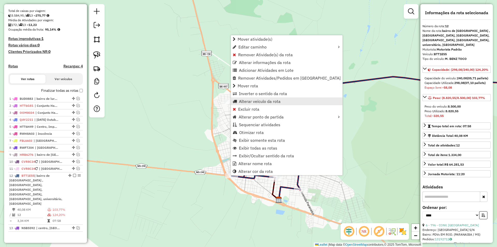
click at [262, 102] on span "Alterar veículo da rota" at bounding box center [260, 101] width 42 height 4
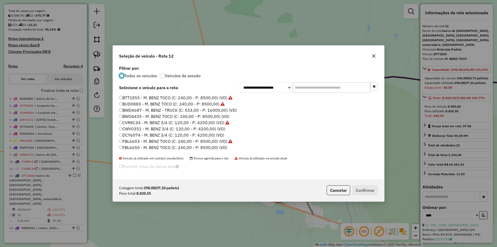
scroll to position [3, 2]
click at [138, 147] on label "FBL6650 - M. BENZ TOCO (C: 240,00 - P: 8500,00) (VD)" at bounding box center [173, 147] width 108 height 6
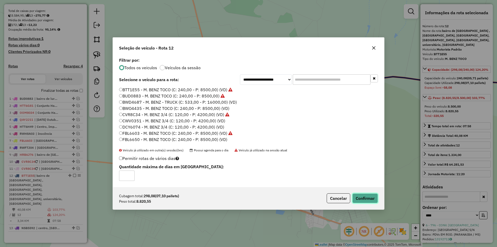
click at [360, 199] on button "Confirmar" at bounding box center [365, 198] width 26 height 10
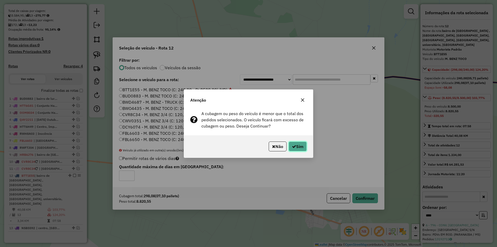
click at [293, 148] on icon "button" at bounding box center [294, 146] width 4 height 4
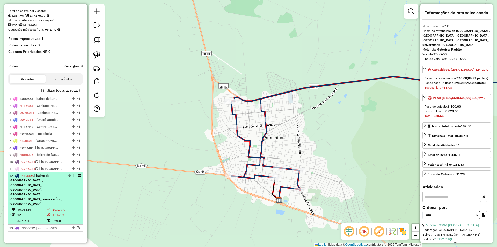
click at [73, 177] on em at bounding box center [74, 175] width 3 height 3
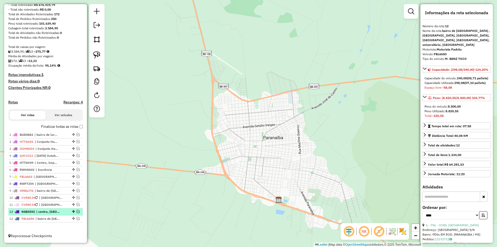
drag, startPoint x: 71, startPoint y: 219, endPoint x: 73, endPoint y: 211, distance: 7.9
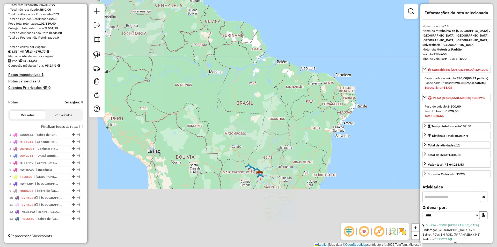
drag, startPoint x: 191, startPoint y: 200, endPoint x: 206, endPoint y: 154, distance: 47.5
click at [210, 158] on div "Janela de atendimento Grade de atendimento Capacidade Transportadoras Veículos …" at bounding box center [248, 123] width 497 height 247
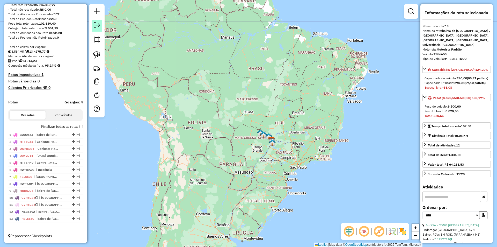
click at [98, 24] on em at bounding box center [97, 25] width 6 height 6
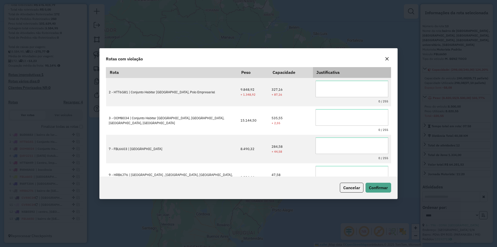
scroll to position [0, 0]
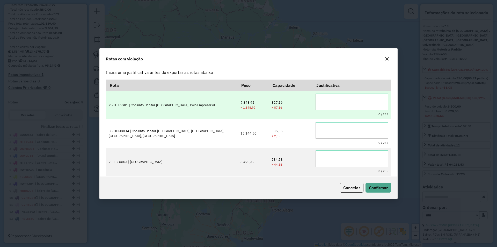
click at [349, 98] on textarea at bounding box center [351, 101] width 73 height 17
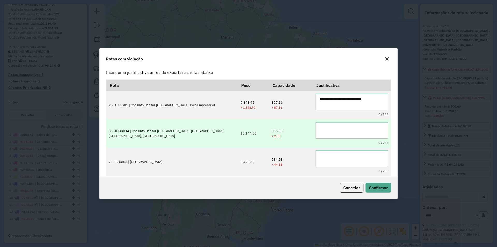
type textarea "**********"
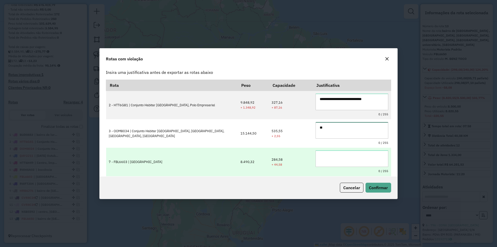
drag, startPoint x: 370, startPoint y: 131, endPoint x: 369, endPoint y: 150, distance: 19.4
click at [370, 131] on textarea "**" at bounding box center [351, 130] width 73 height 17
type textarea "**********"
drag, startPoint x: 369, startPoint y: 159, endPoint x: 370, endPoint y: 155, distance: 4.0
click at [369, 159] on textarea "**" at bounding box center [351, 158] width 73 height 17
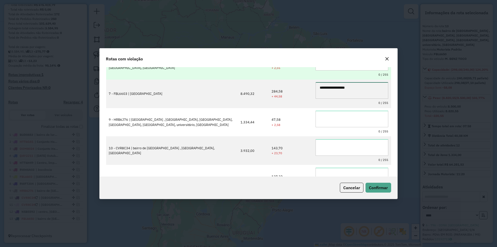
scroll to position [86, 0]
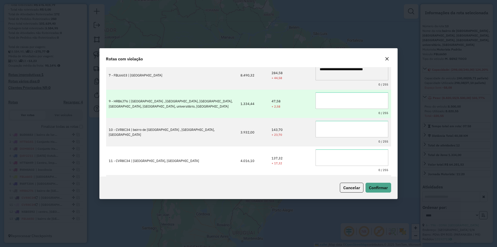
type textarea "**********"
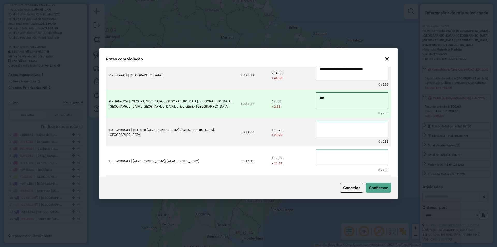
click at [373, 99] on textarea "***" at bounding box center [351, 100] width 73 height 17
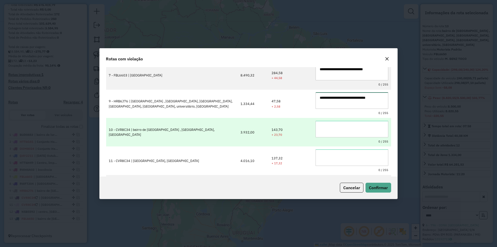
type textarea "**********"
click at [378, 131] on textarea "**" at bounding box center [351, 129] width 73 height 17
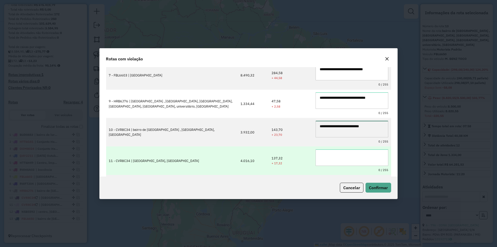
type textarea "**********"
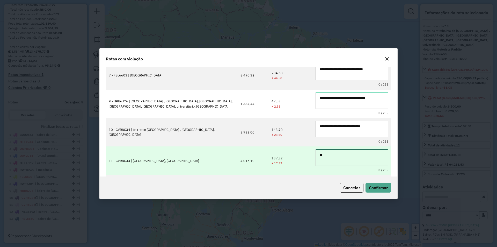
click at [377, 160] on textarea "**" at bounding box center [351, 157] width 73 height 17
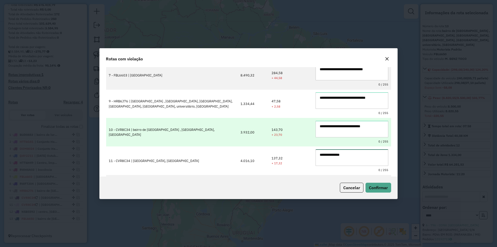
scroll to position [113, 0]
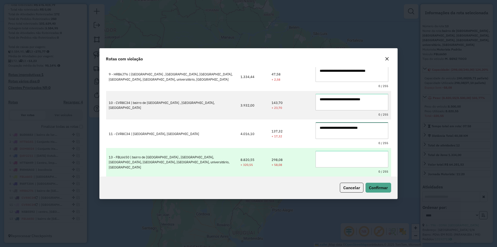
type textarea "**********"
click at [375, 154] on textarea "**" at bounding box center [351, 159] width 73 height 17
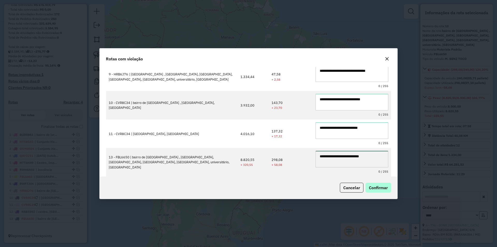
type textarea "**********"
click at [382, 188] on span "Confirmar" at bounding box center [378, 187] width 19 height 5
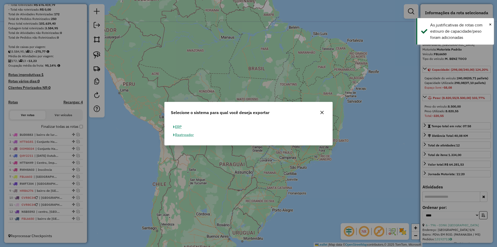
click at [179, 126] on button "ERP" at bounding box center [177, 127] width 13 height 8
select select "**"
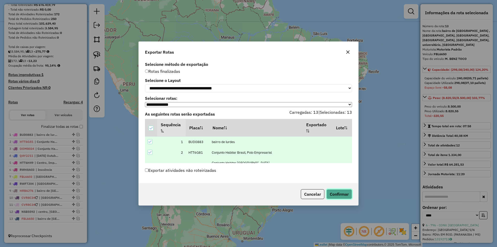
click at [335, 196] on button "Confirmar" at bounding box center [339, 194] width 26 height 10
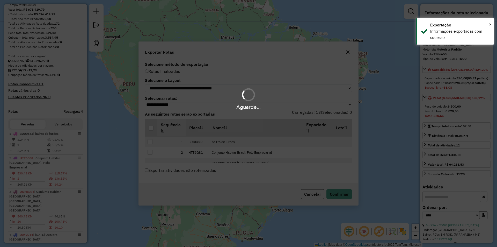
scroll to position [140, 0]
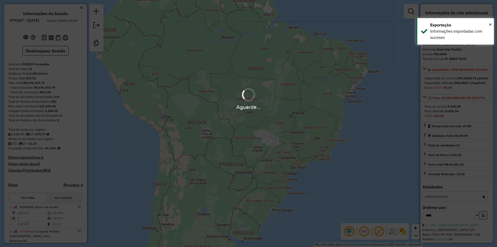
select select "*********"
